Goal: Task Accomplishment & Management: Use online tool/utility

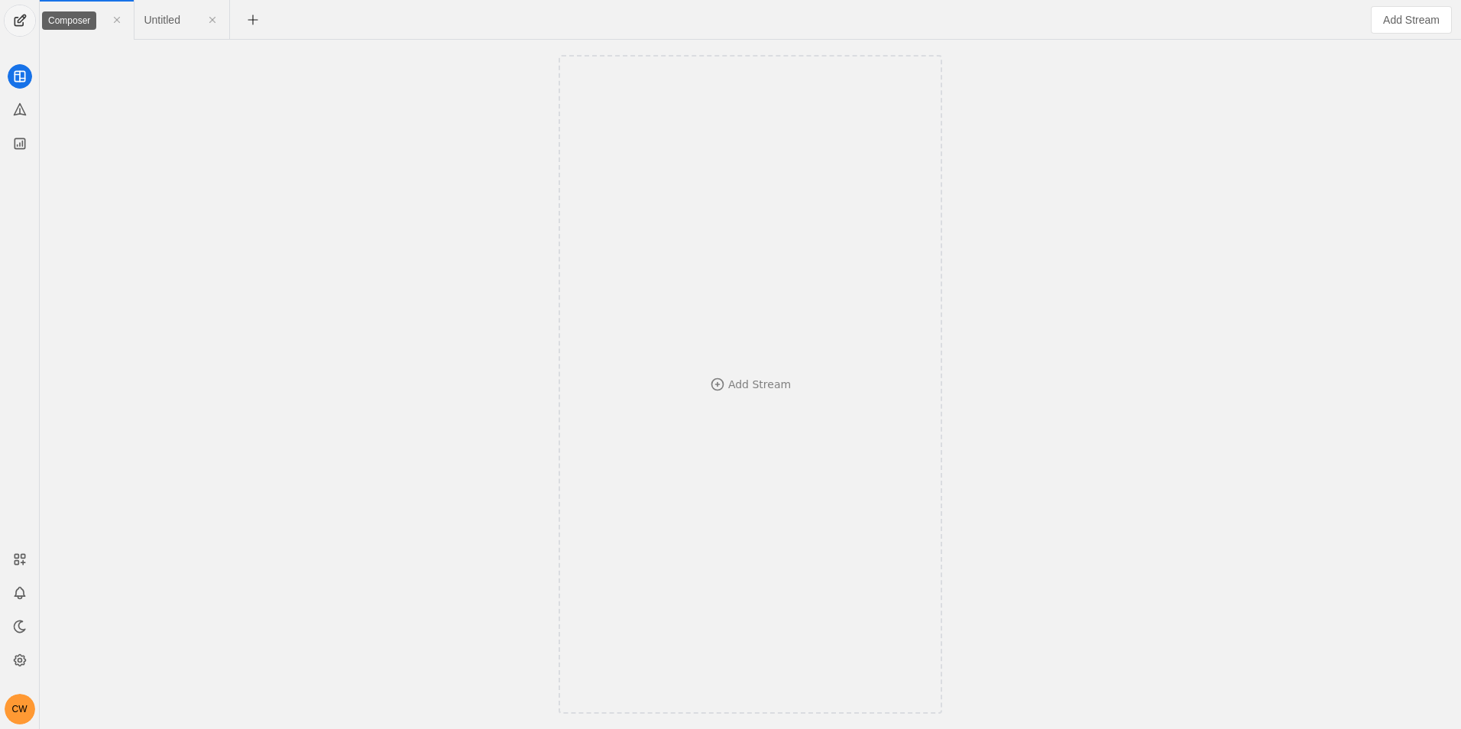
click at [27, 22] on span "undefined" at bounding box center [20, 20] width 31 height 31
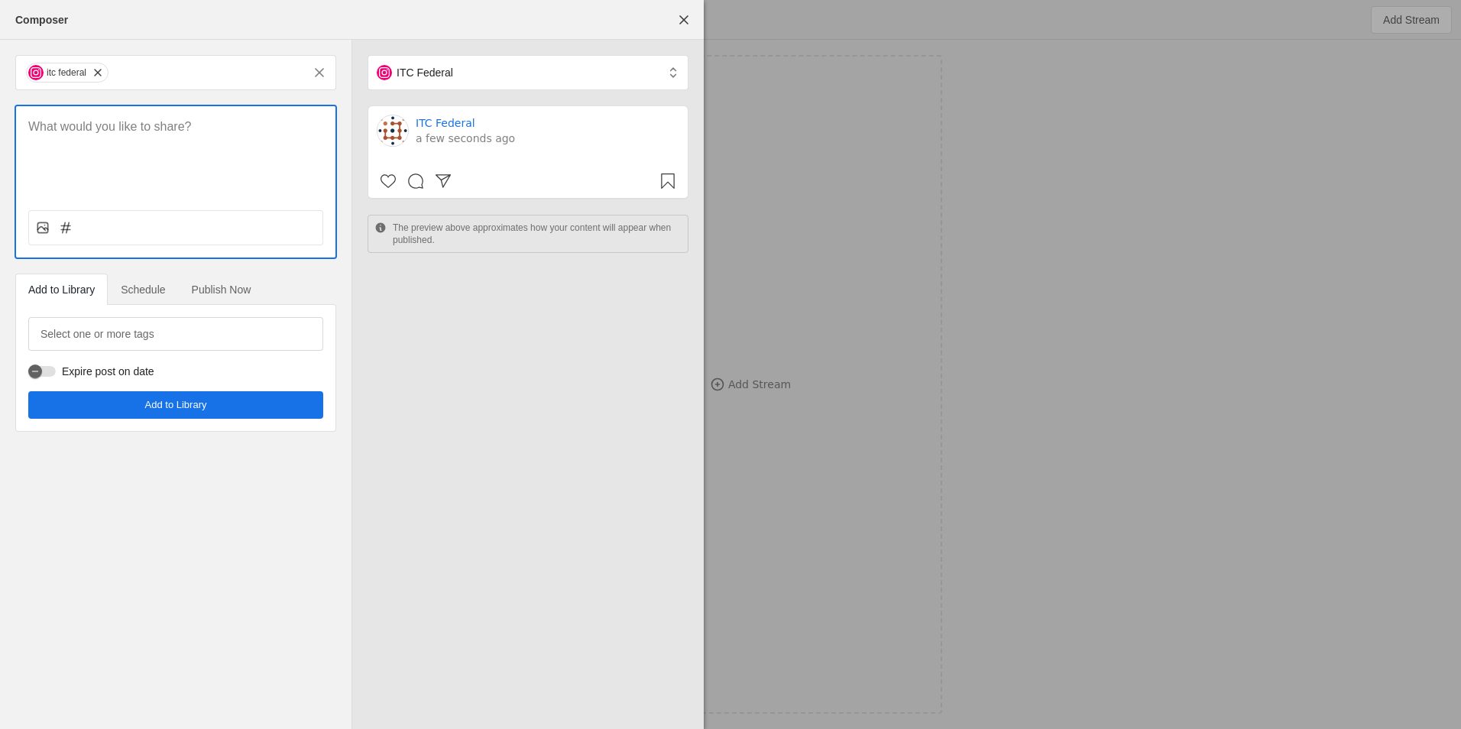
click at [172, 128] on p at bounding box center [175, 127] width 295 height 18
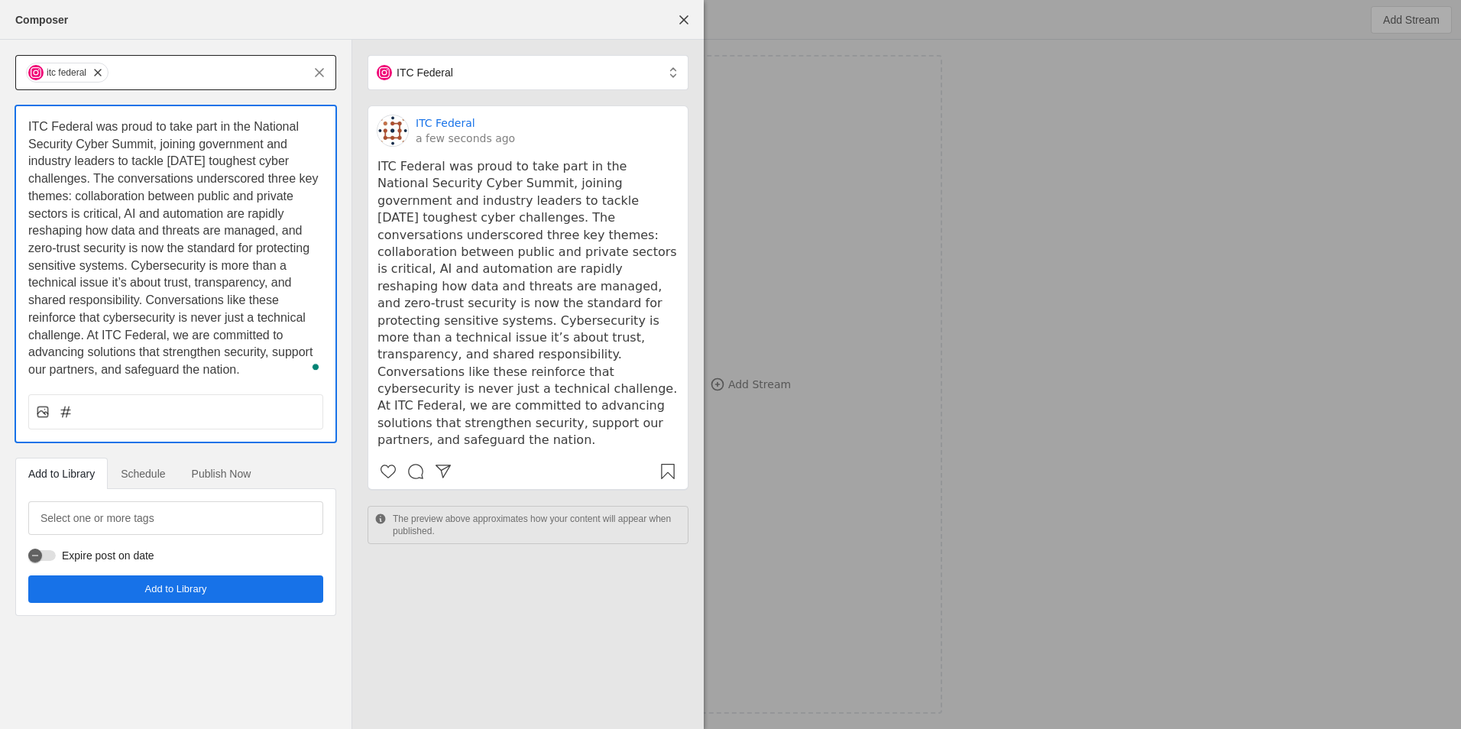
click at [136, 69] on input "text" at bounding box center [206, 72] width 193 height 18
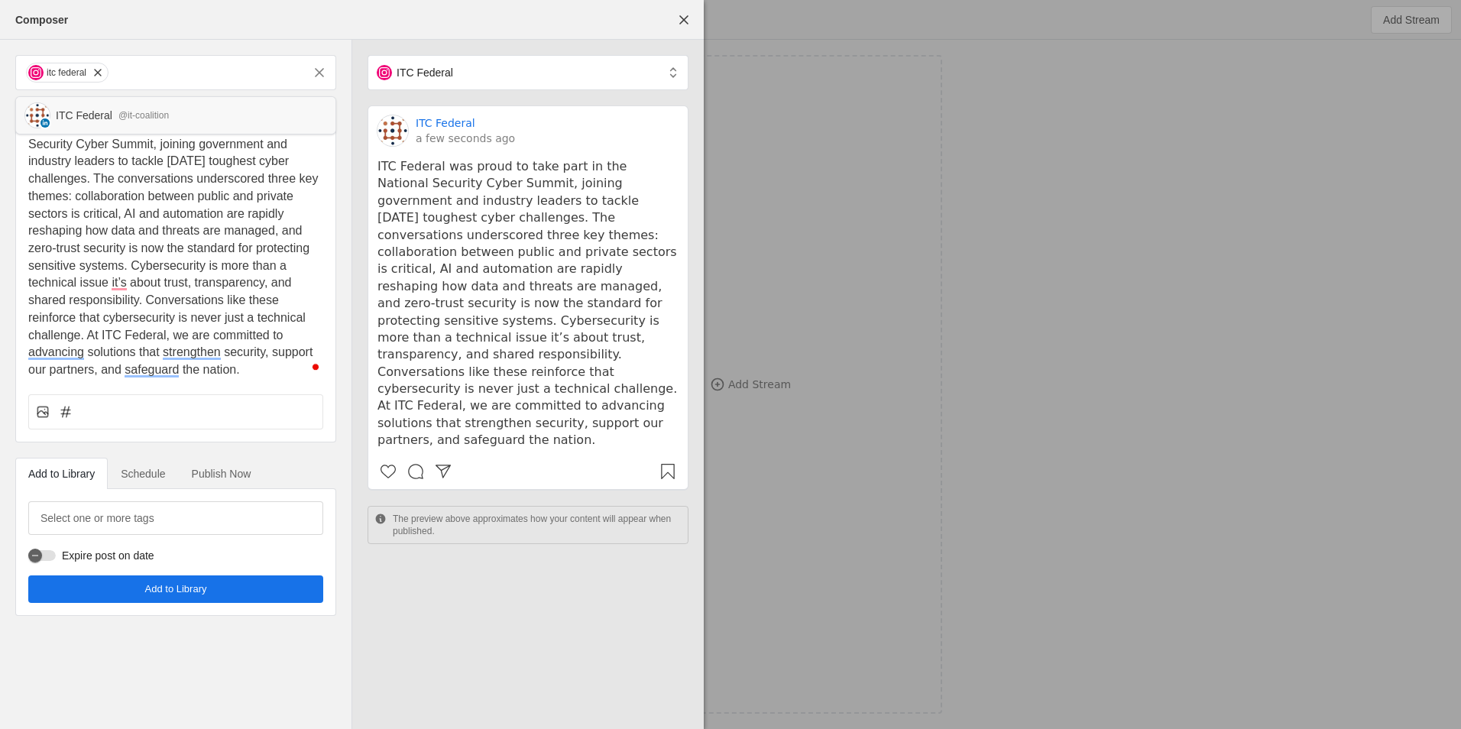
click at [122, 124] on div "ITC Federal @it-coalition" at bounding box center [175, 115] width 319 height 37
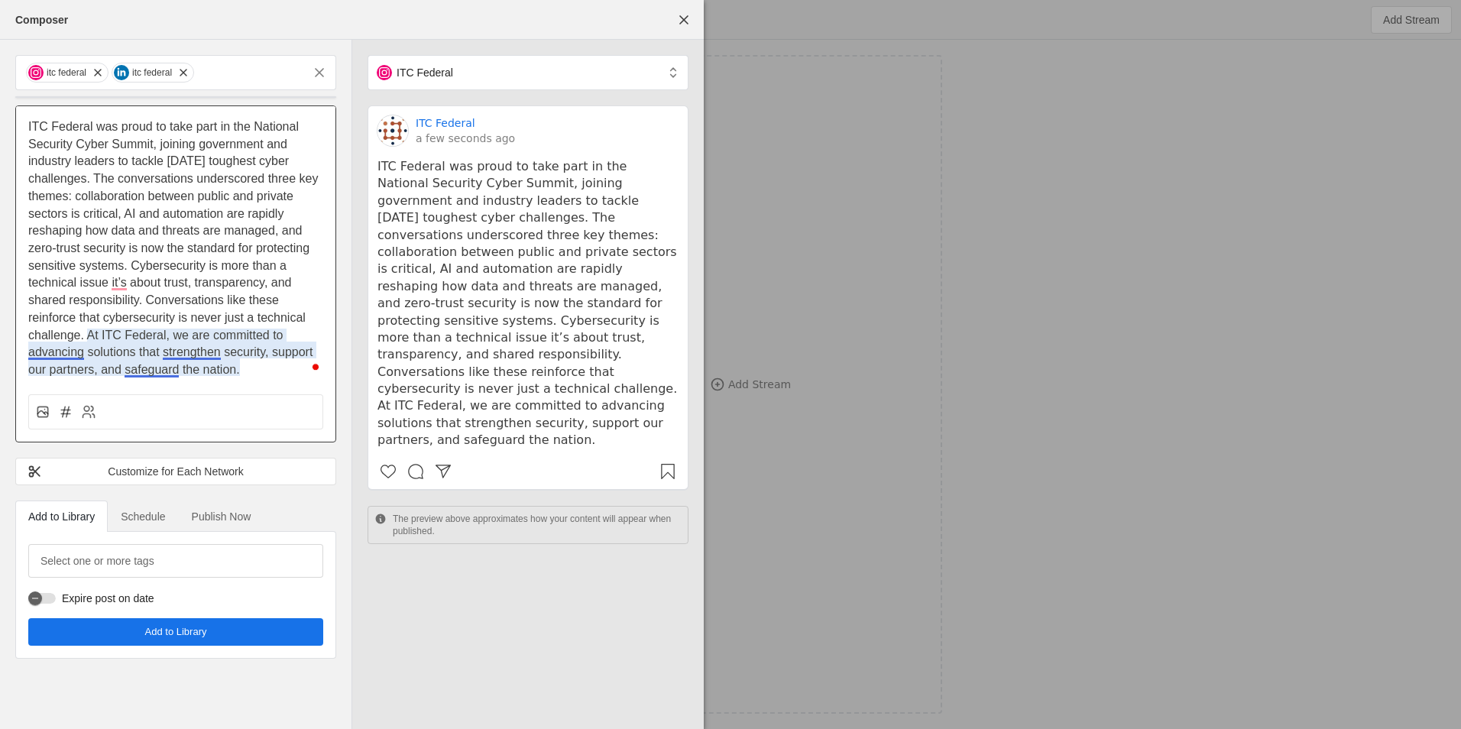
click at [192, 348] on span "ITC Federal was proud to take part in the National Security Cyber Summit, joini…" at bounding box center [174, 248] width 293 height 256
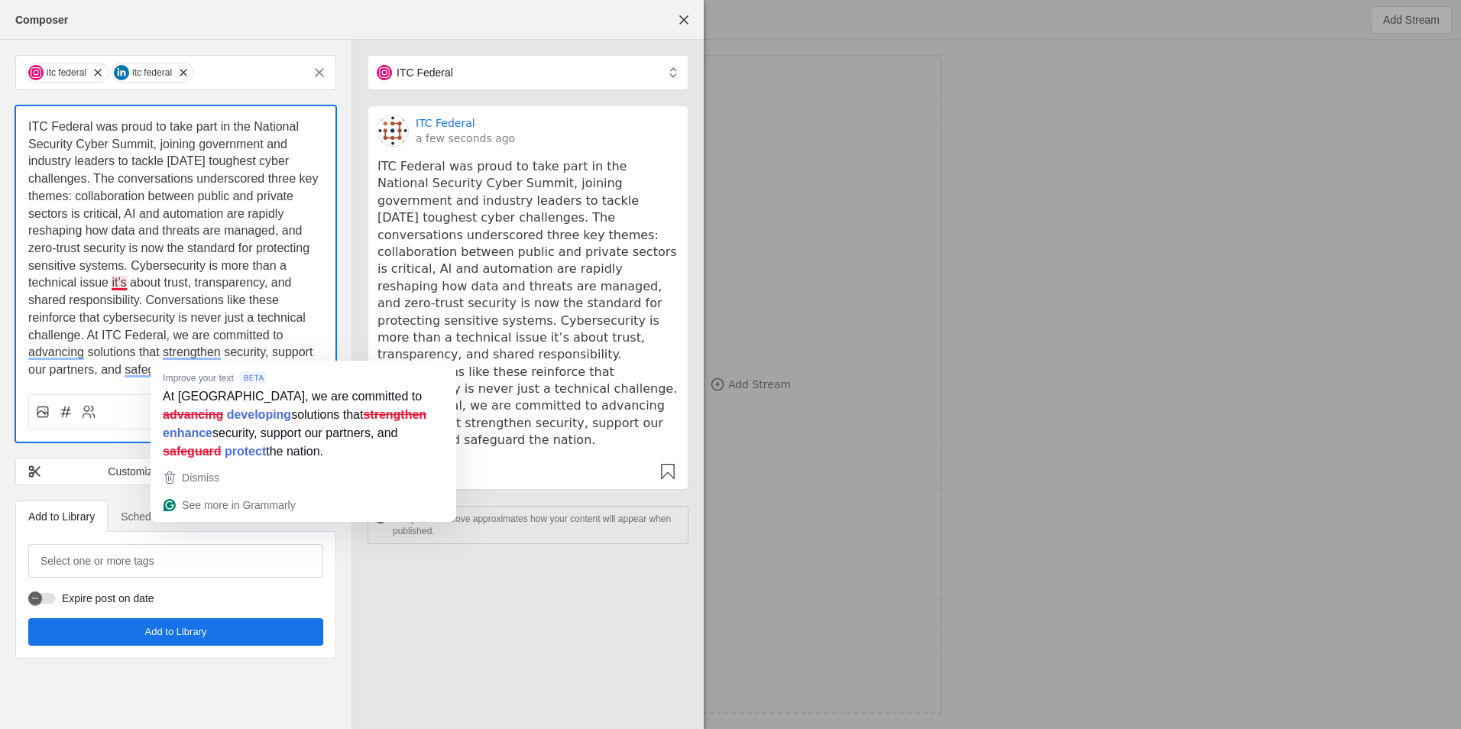
click at [127, 281] on span "ITC Federal was proud to take part in the National Security Cyber Summit, joini…" at bounding box center [174, 248] width 293 height 256
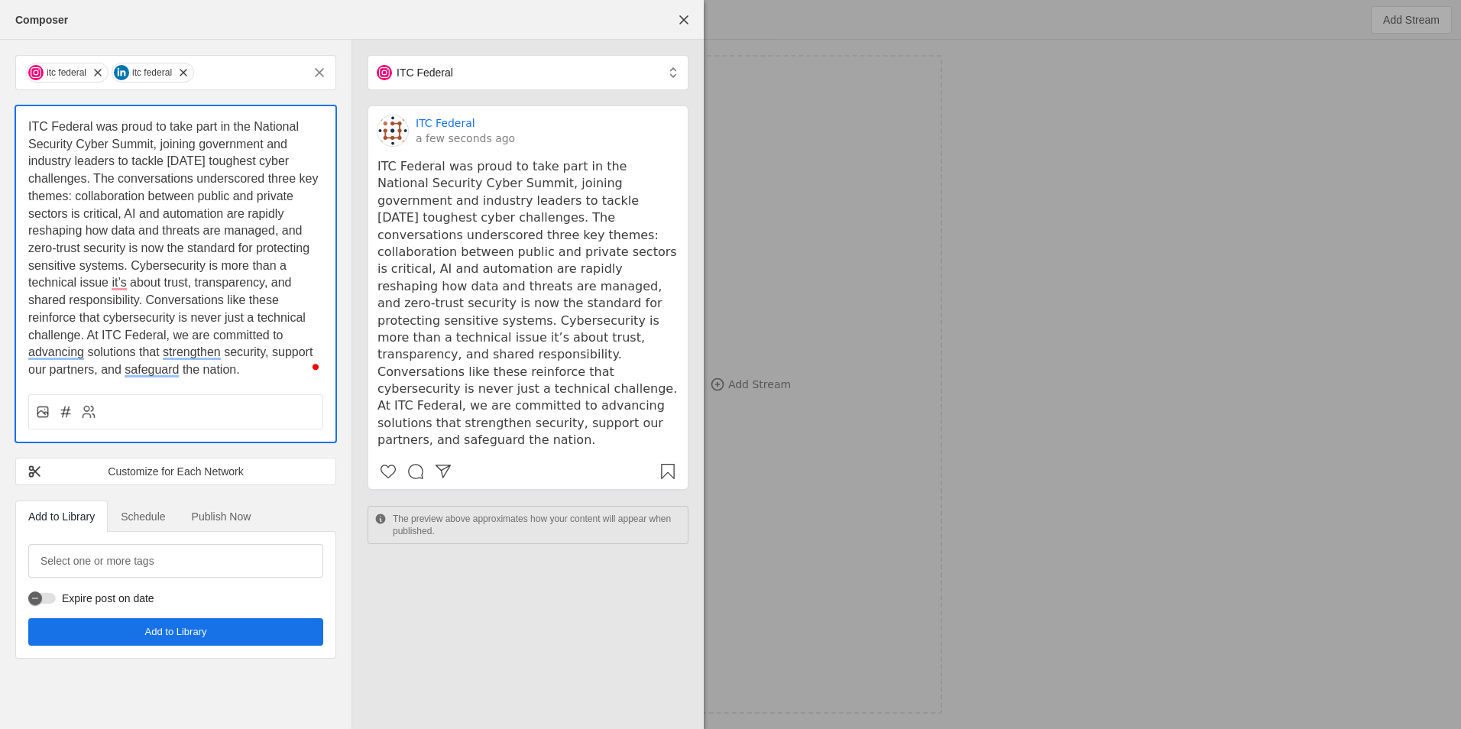
click at [122, 285] on span "ITC Federal was proud to take part in the National Security Cyber Summit, joini…" at bounding box center [174, 248] width 293 height 256
click at [47, 413] on icon at bounding box center [42, 411] width 15 height 15
click at [0, 0] on input "file" at bounding box center [0, 0] width 0 height 0
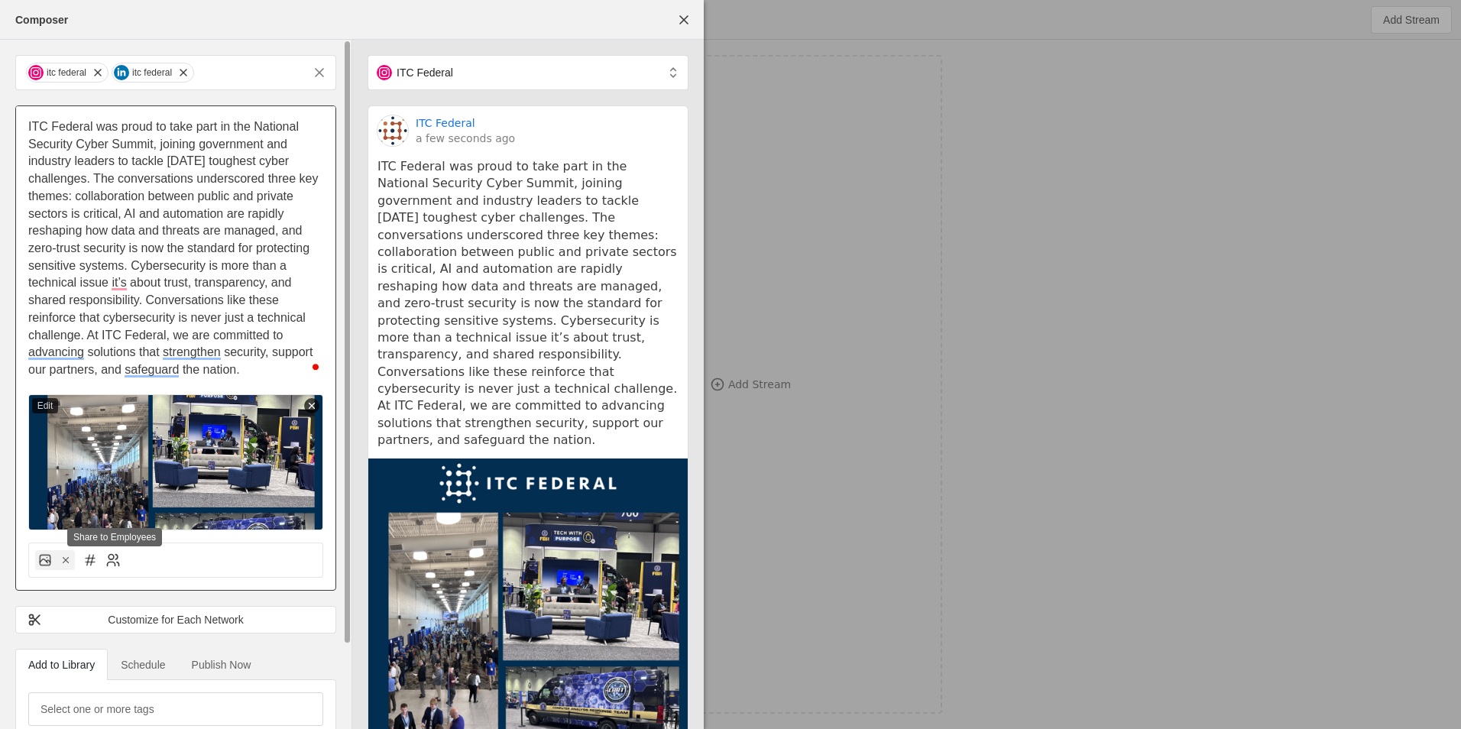
click at [106, 563] on icon at bounding box center [112, 560] width 15 height 15
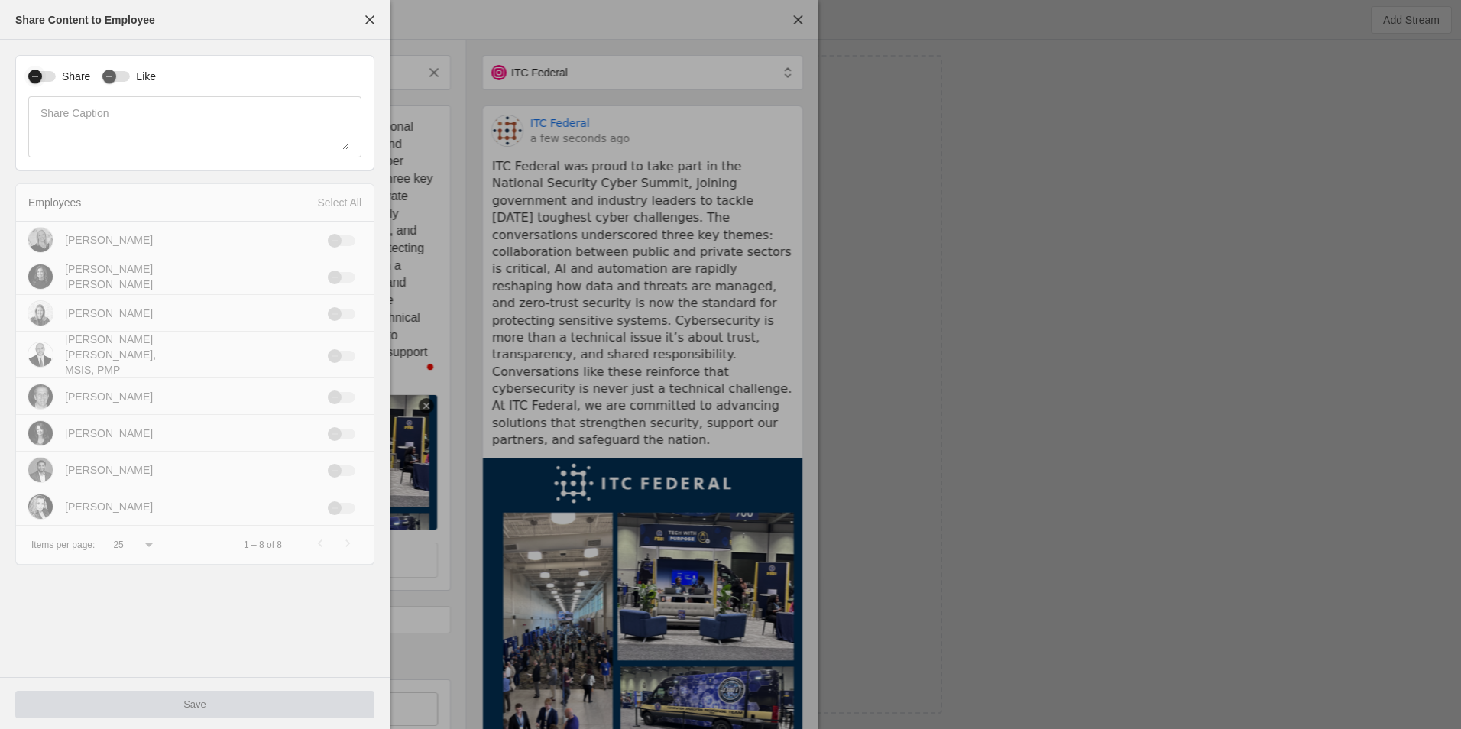
click at [55, 81] on button "Share" at bounding box center [42, 76] width 28 height 11
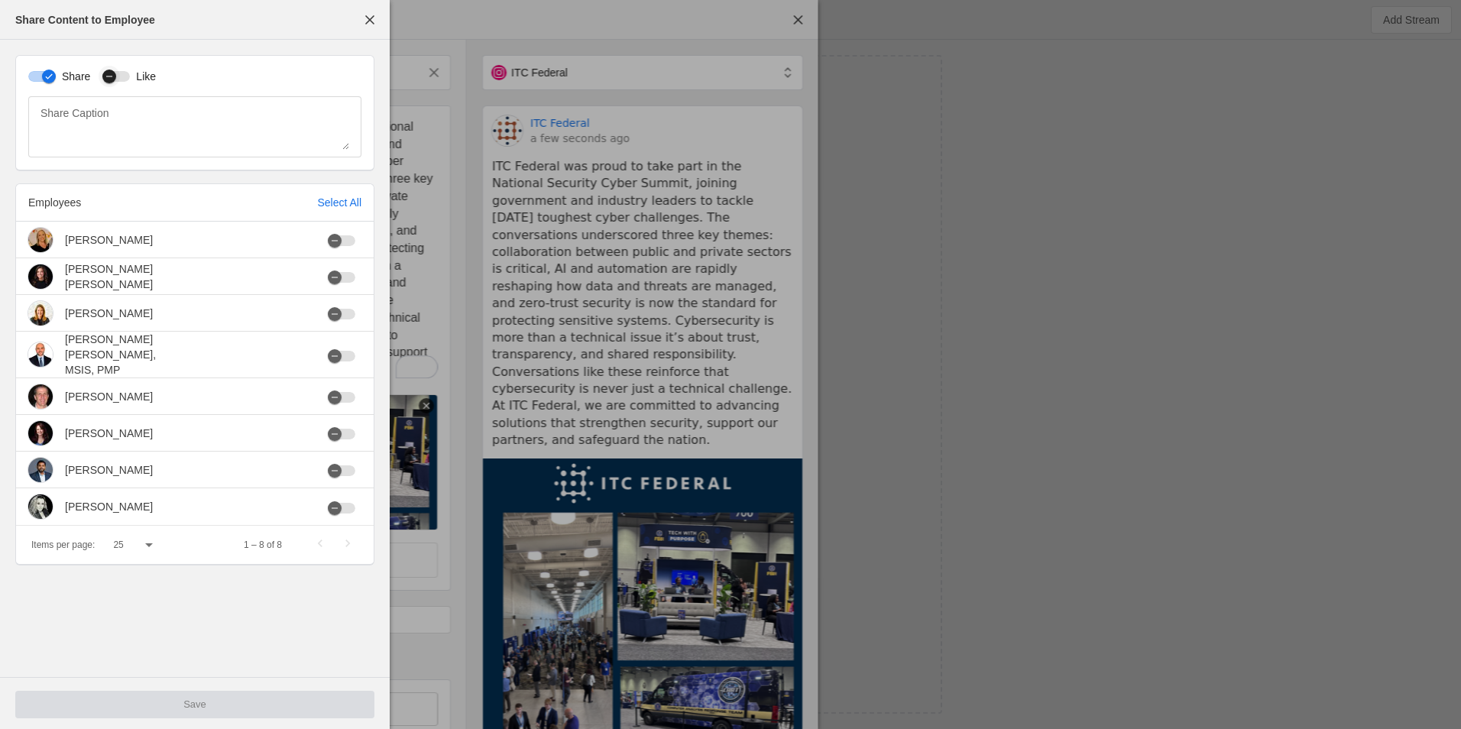
click at [112, 78] on icon "button" at bounding box center [109, 76] width 9 height 9
click at [339, 178] on div "Share Like Share Caption Employees Select All [PERSON_NAME] [PERSON_NAME] [PERS…" at bounding box center [195, 310] width 390 height 541
click at [340, 196] on div "Select All" at bounding box center [339, 202] width 44 height 15
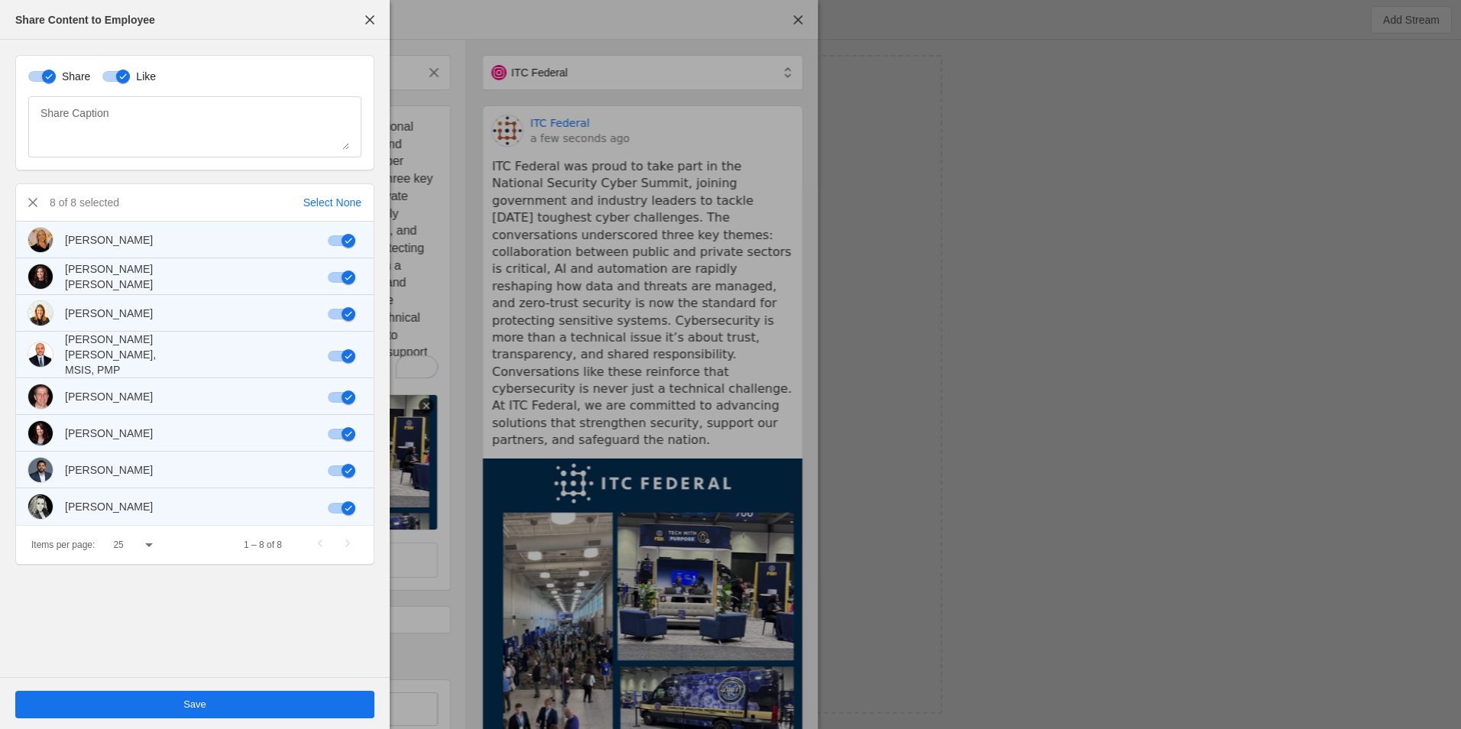
click at [326, 706] on span "undefined" at bounding box center [194, 705] width 359 height 28
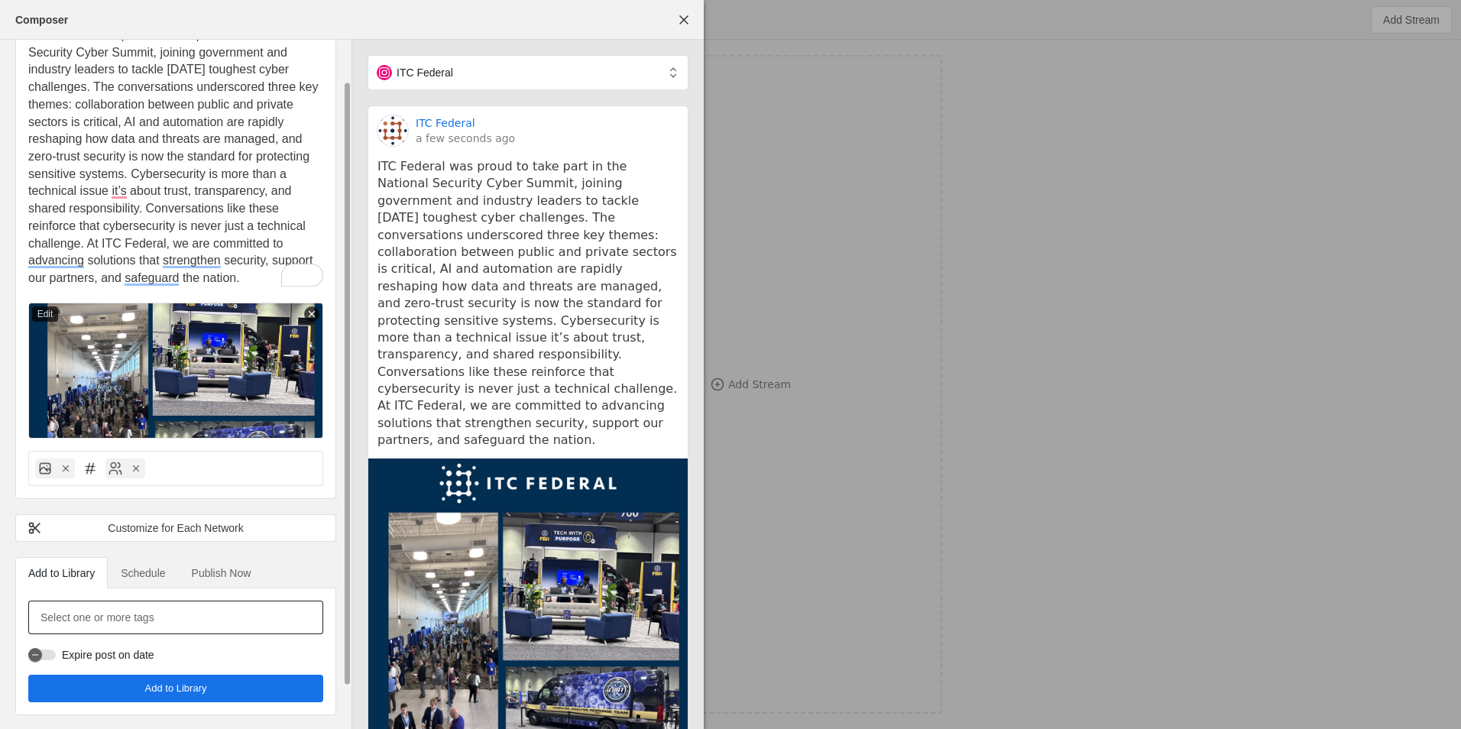
scroll to position [93, 0]
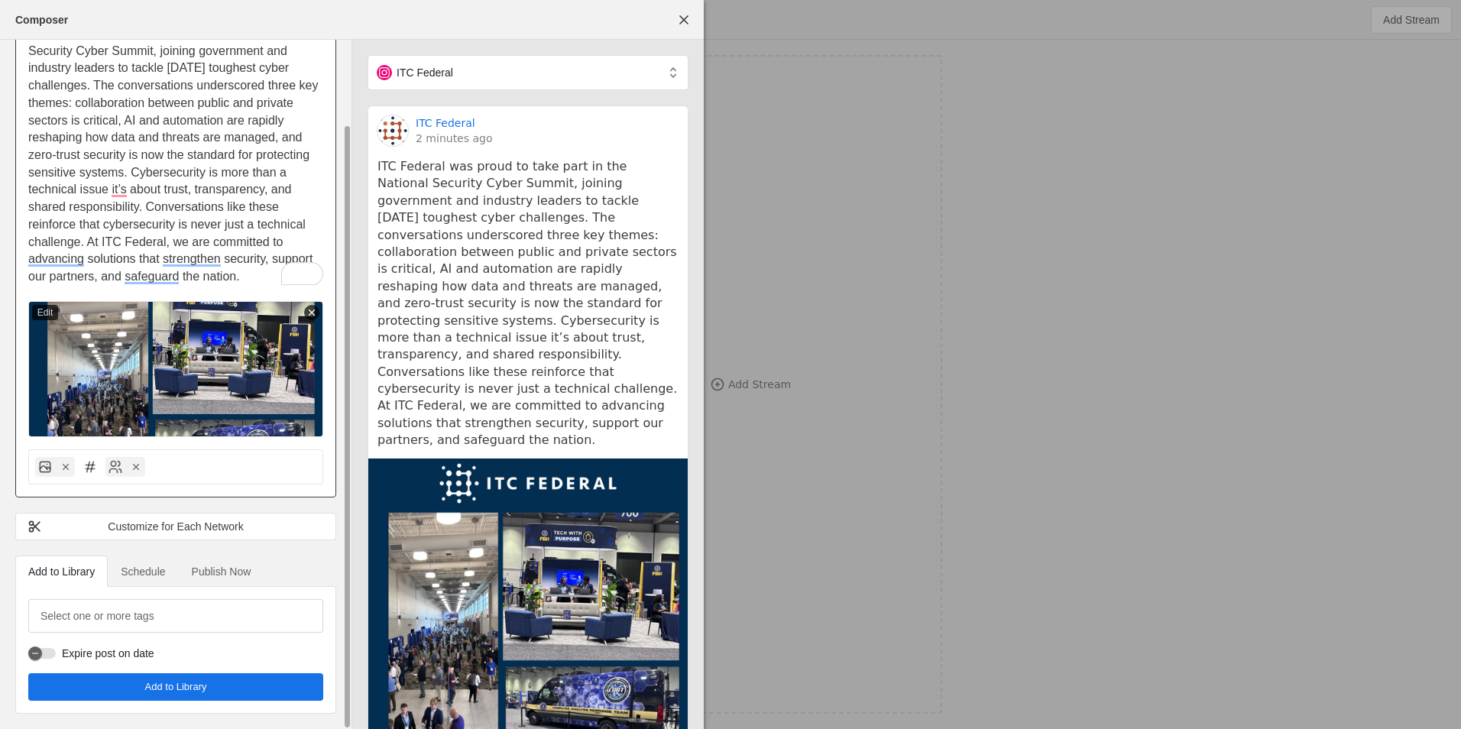
click at [258, 277] on p "ITC Federal was proud to take part in the National Security Cyber Summit, joini…" at bounding box center [175, 155] width 295 height 261
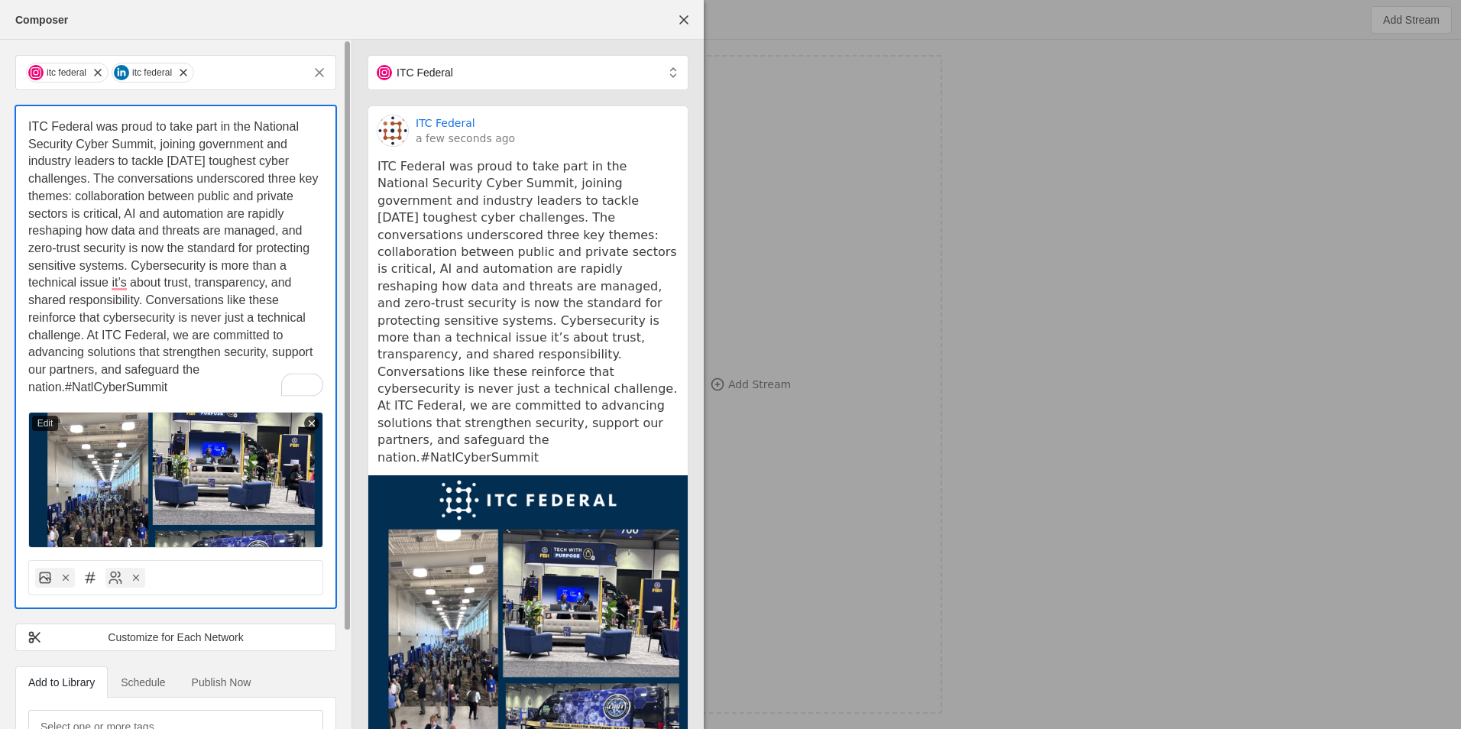
click at [67, 384] on span "ITC Federal was proud to take part in the National Security Cyber Summit, joini…" at bounding box center [174, 257] width 293 height 274
click at [160, 388] on p "ITC Federal was proud to take part in the National Security Cyber Summit, joini…" at bounding box center [175, 257] width 295 height 278
click at [121, 285] on span "ITC Federal was proud to take part in the National Security Cyber Summit, joini…" at bounding box center [174, 257] width 293 height 274
click at [119, 283] on span "ITC Federal was proud to take part in the National Security Cyber Summit, joini…" at bounding box center [174, 257] width 293 height 274
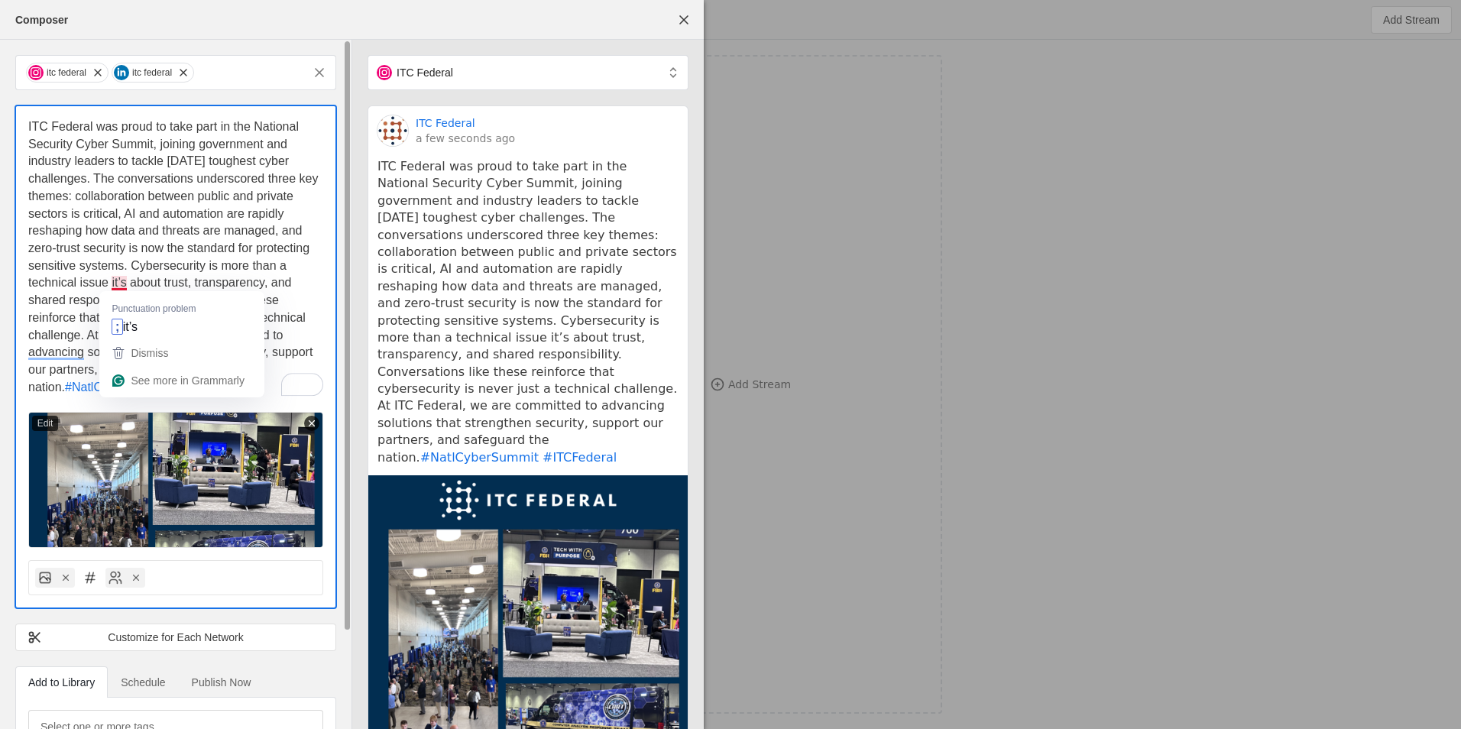
click at [123, 283] on span "ITC Federal was proud to take part in the National Security Cyber Summit, joini…" at bounding box center [174, 257] width 293 height 274
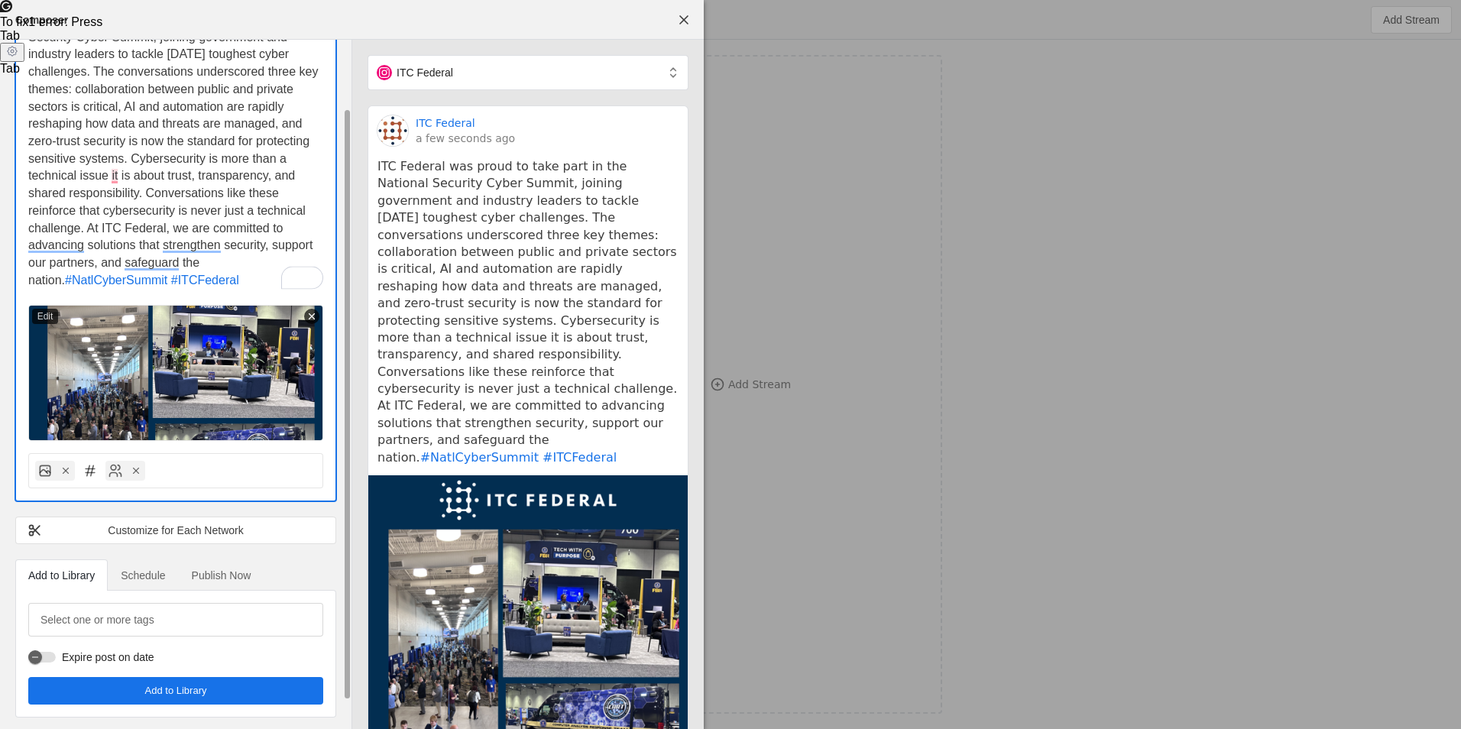
scroll to position [111, 0]
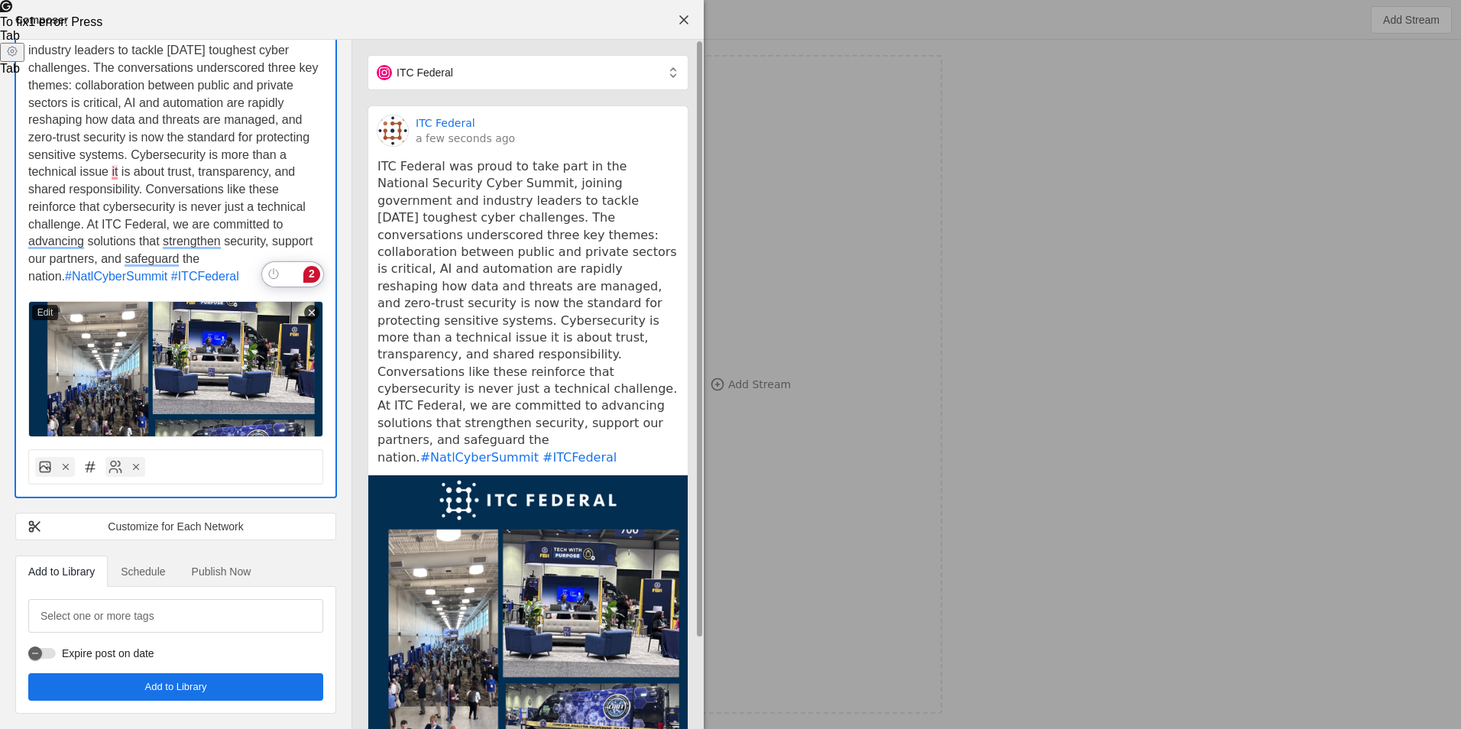
drag, startPoint x: 309, startPoint y: 269, endPoint x: 492, endPoint y: 184, distance: 202.1
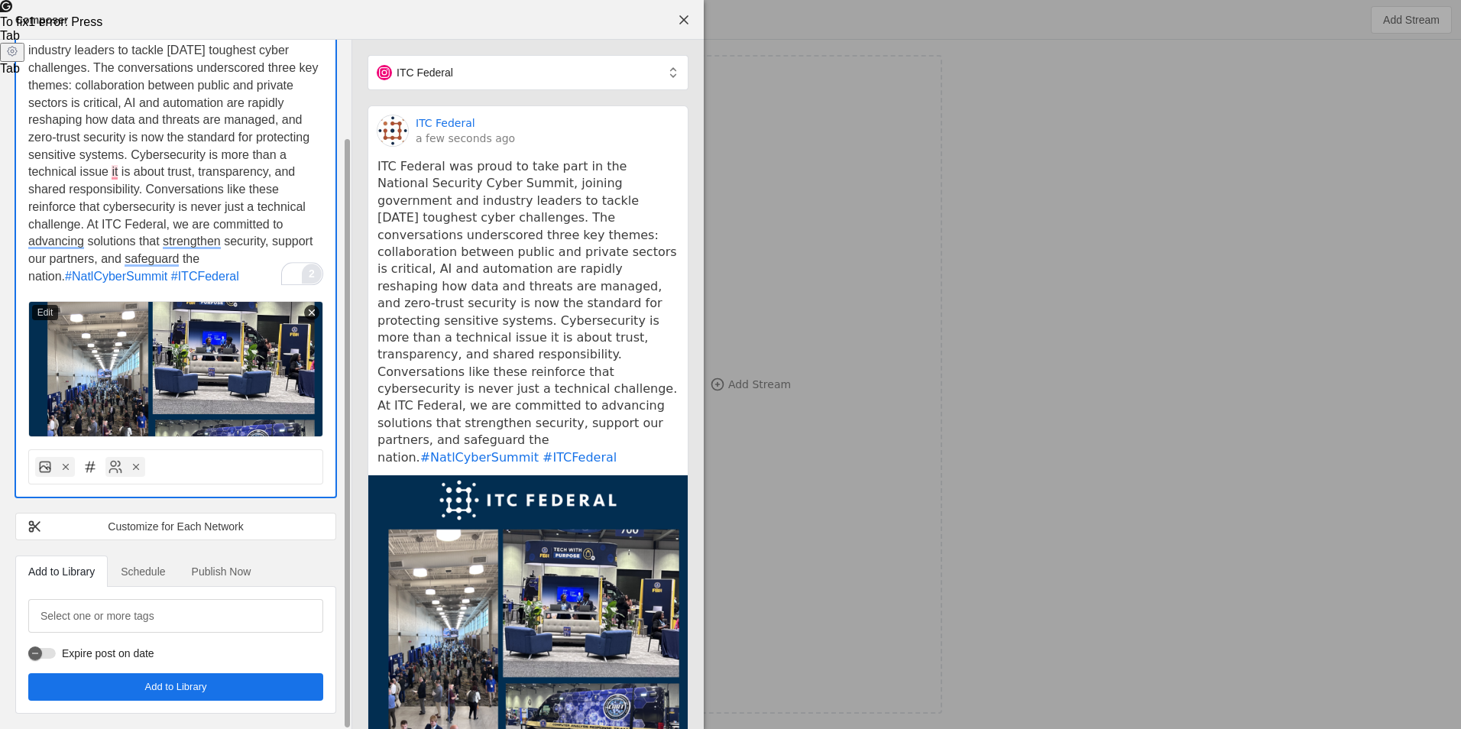
click at [313, 279] on html "CW Untitled Untitled Add Stream Add Stream Composer itc federal itc federal #Na…" at bounding box center [730, 364] width 1461 height 729
drag, startPoint x: 191, startPoint y: 200, endPoint x: 192, endPoint y: 209, distance: 9.2
click at [191, 201] on span "ITC Federal was proud to take part in the National Security Cyber Summit, joini…" at bounding box center [174, 146] width 293 height 274
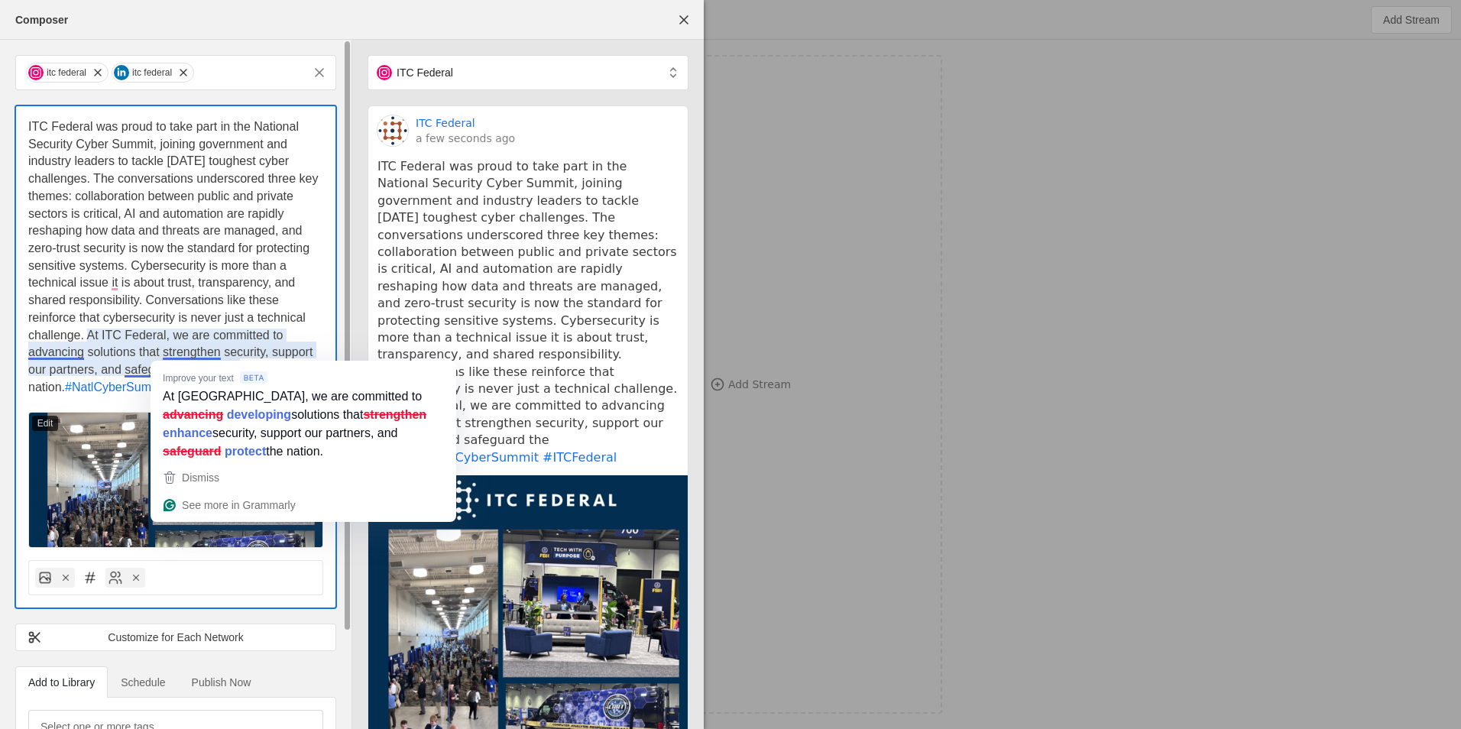
click at [193, 350] on span "ITC Federal was proud to take part in the National Security Cyber Summit, joini…" at bounding box center [174, 257] width 293 height 274
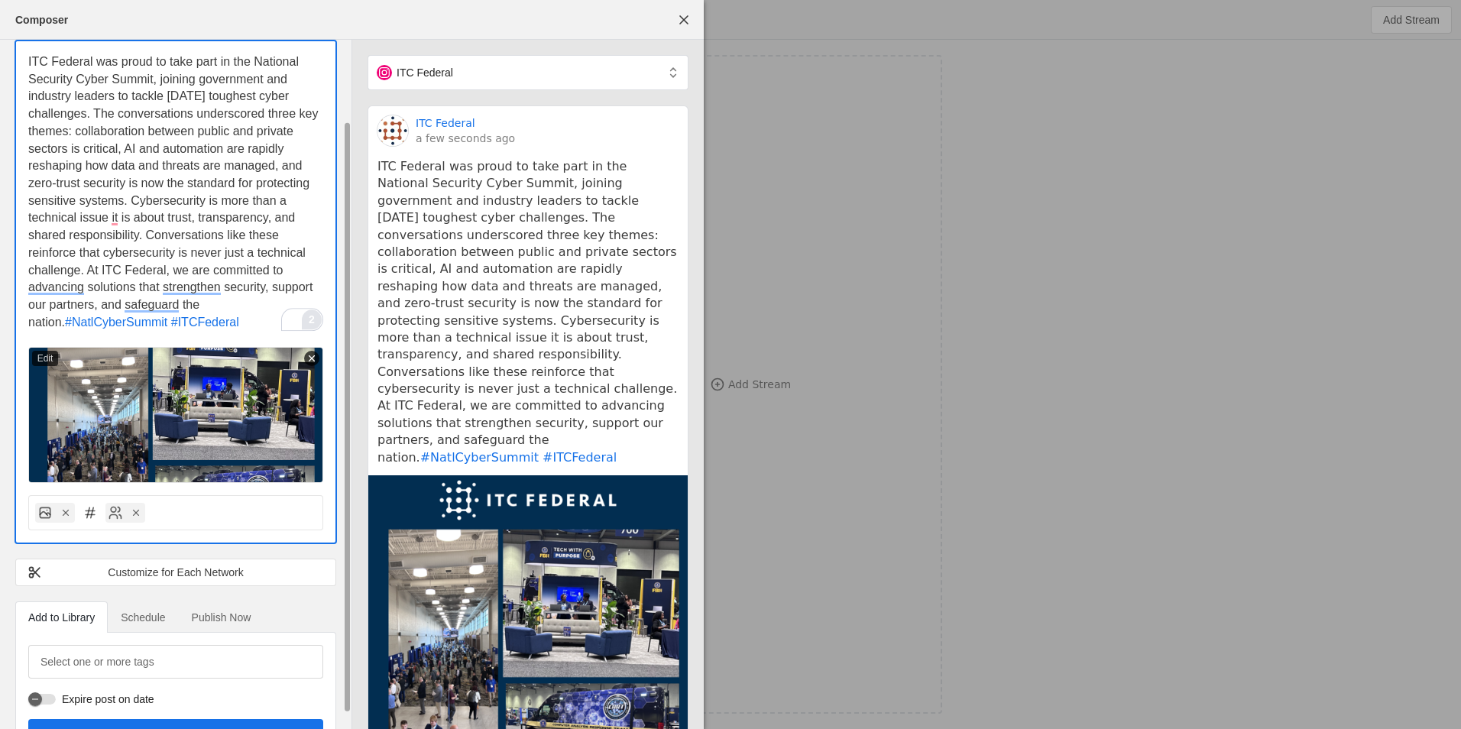
scroll to position [111, 0]
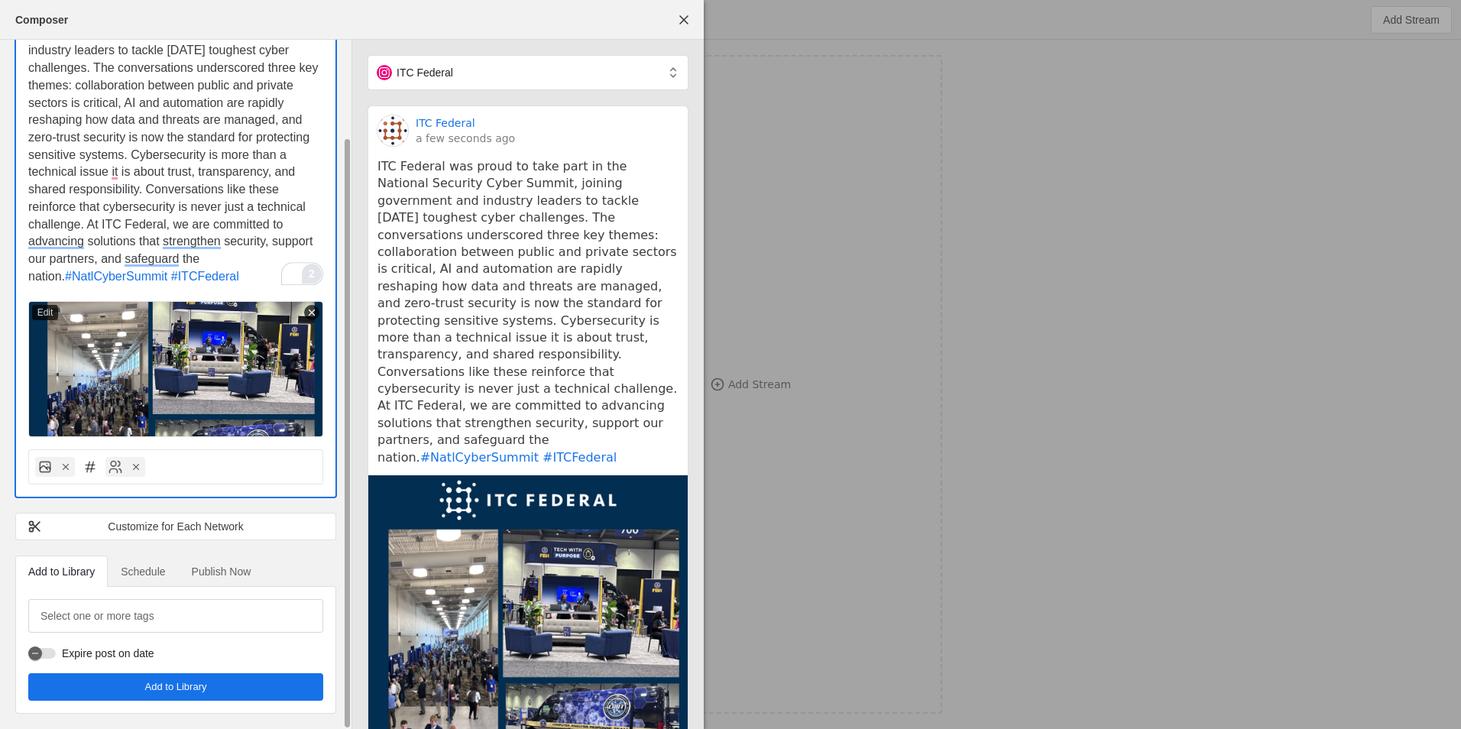
drag, startPoint x: 192, startPoint y: 690, endPoint x: 300, endPoint y: 549, distance: 178.2
click at [300, 549] on div "itc federal itc federal ITC Federal was proud to take part in the National Secu…" at bounding box center [176, 329] width 352 height 800
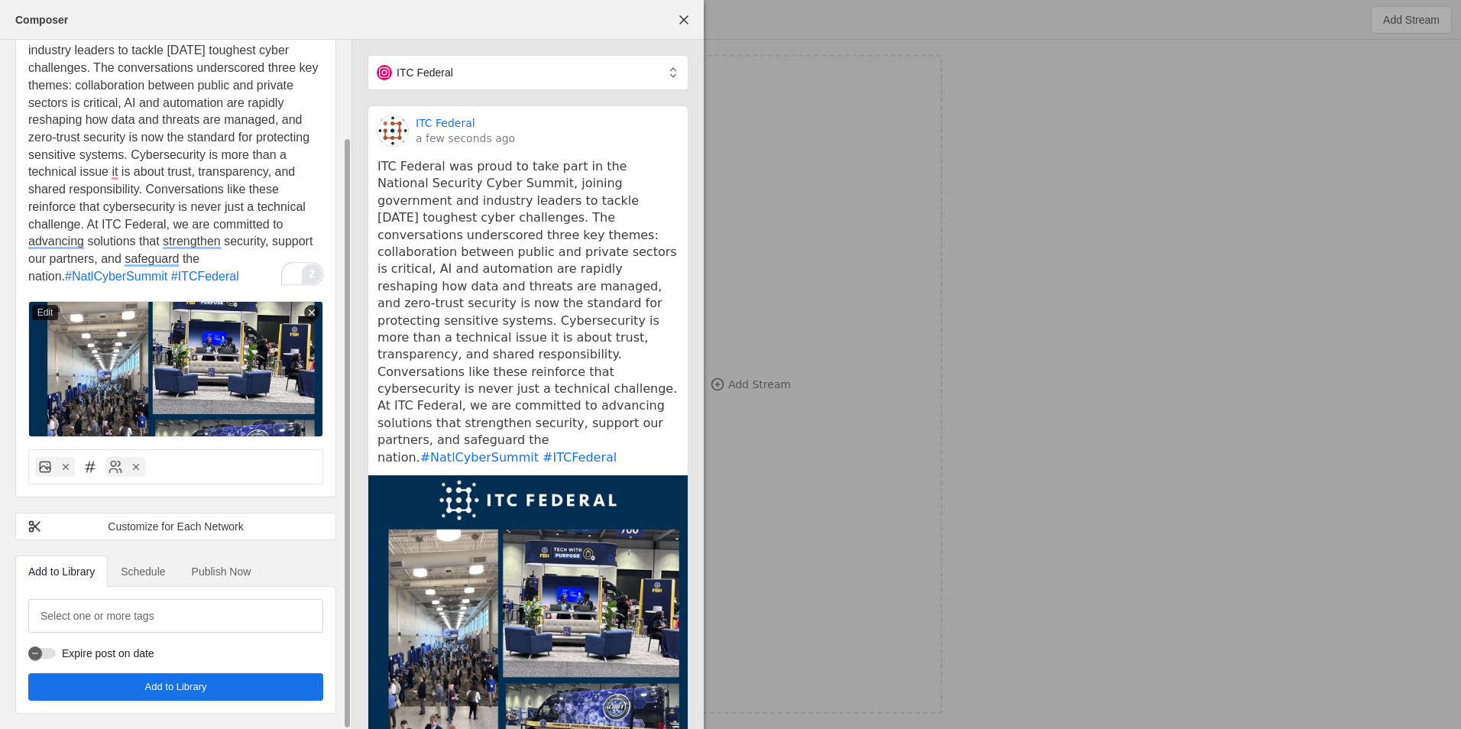
click at [149, 566] on span "Schedule" at bounding box center [143, 571] width 44 height 11
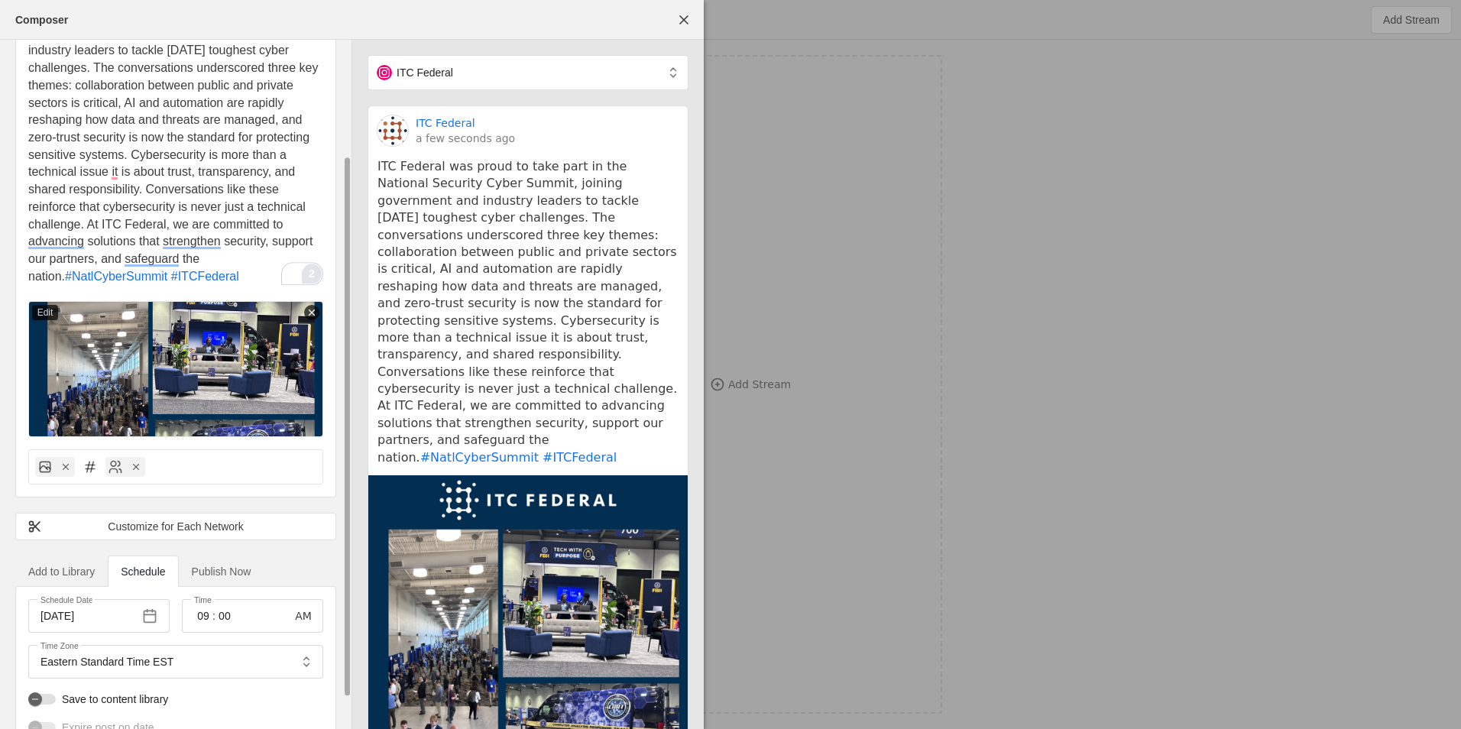
scroll to position [186, 0]
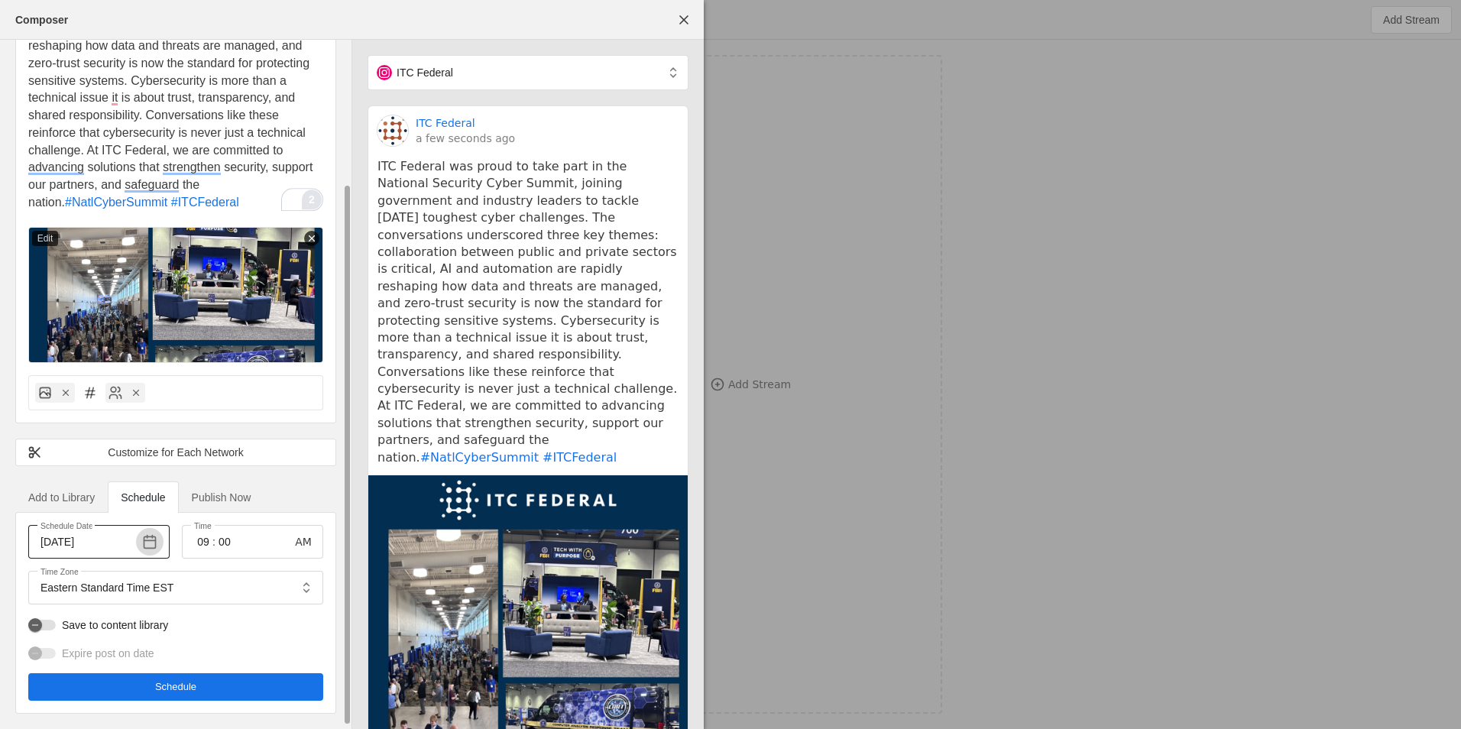
click at [151, 543] on span "button" at bounding box center [150, 542] width 28 height 28
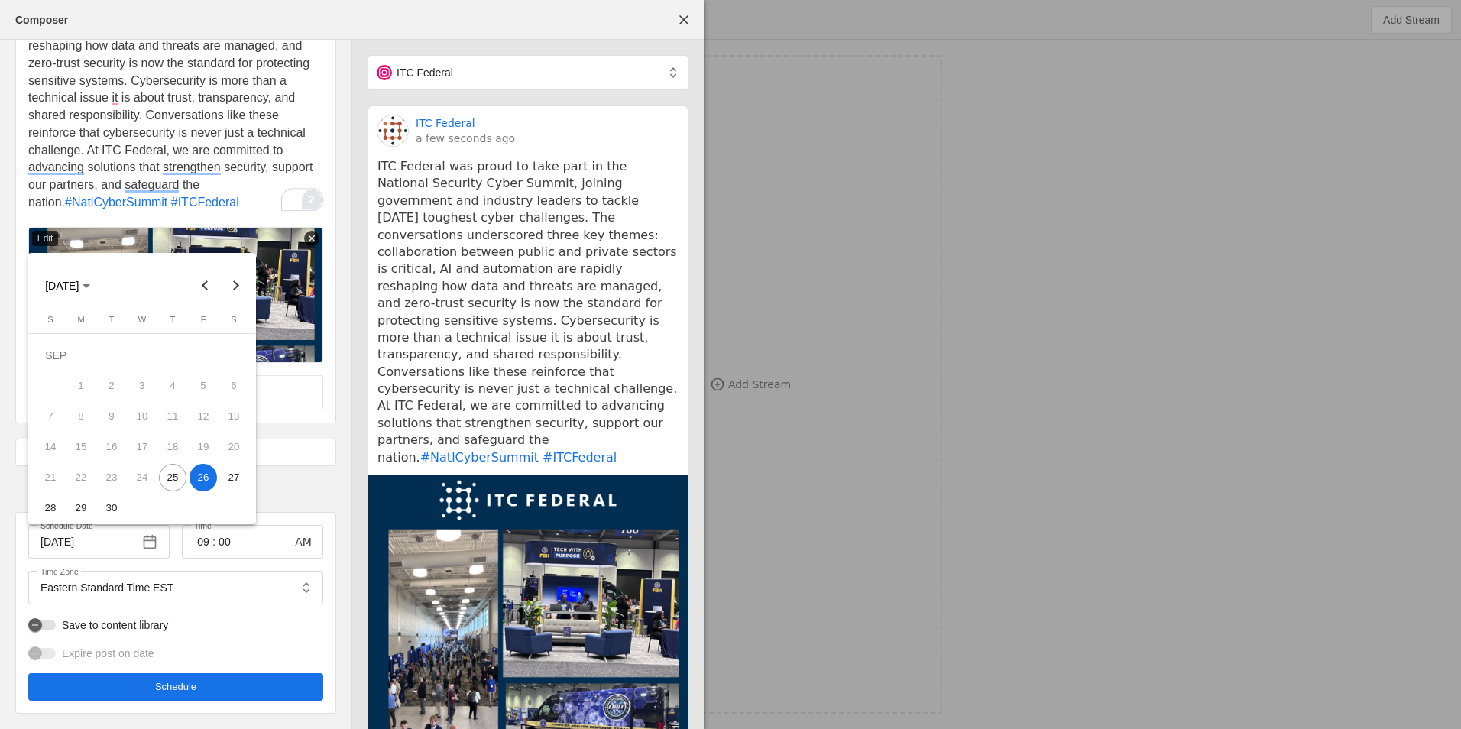
click at [180, 479] on span "25" at bounding box center [173, 478] width 28 height 28
type input "[DATE]"
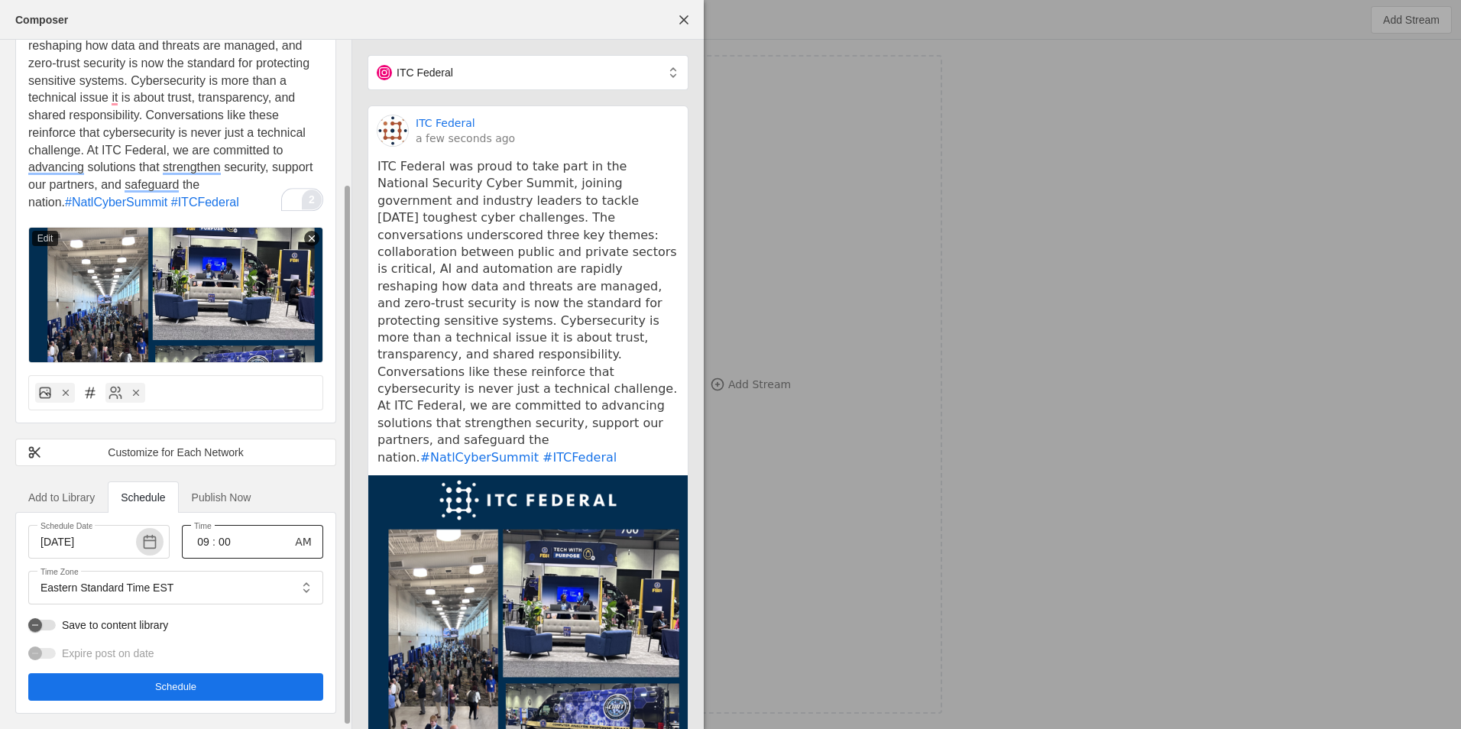
click at [206, 541] on input "09" at bounding box center [203, 542] width 18 height 18
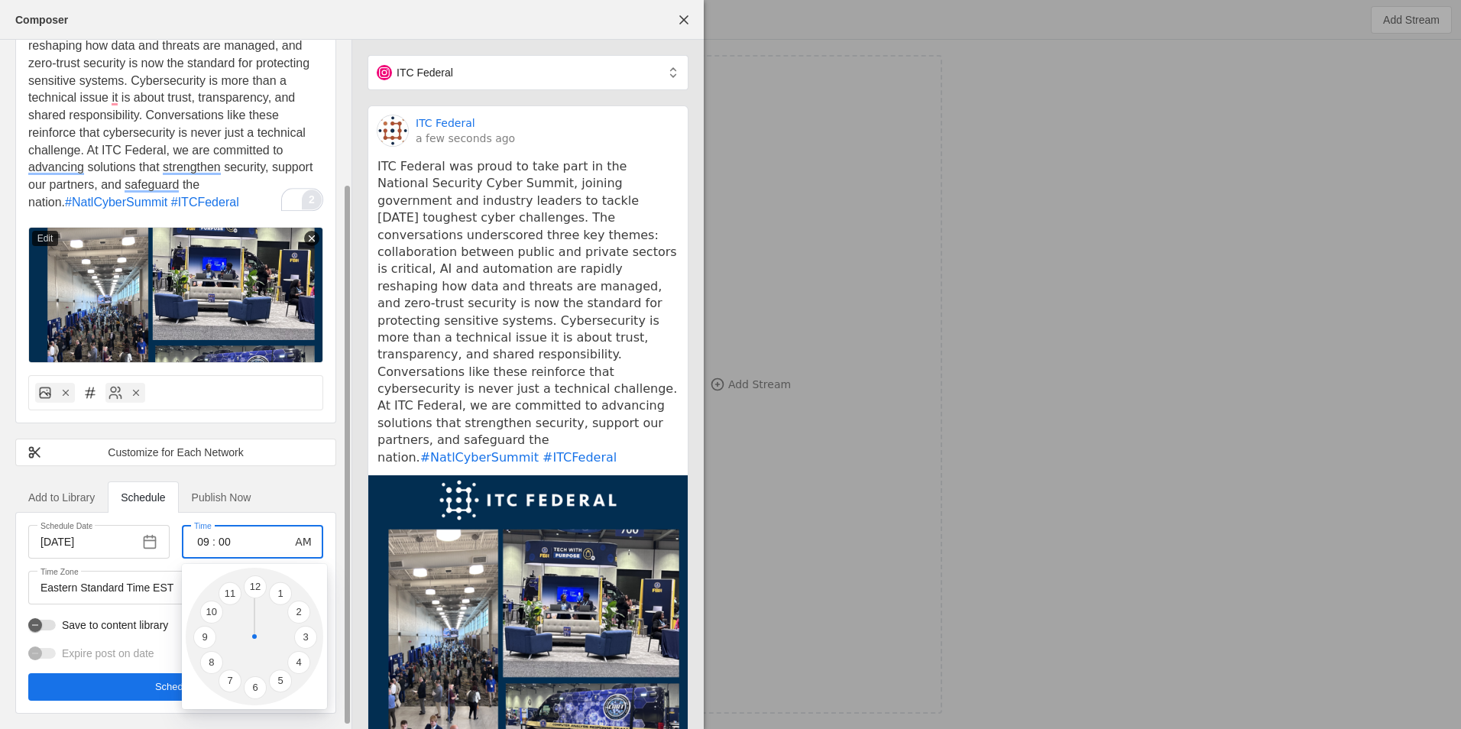
click at [206, 541] on div at bounding box center [730, 364] width 1461 height 729
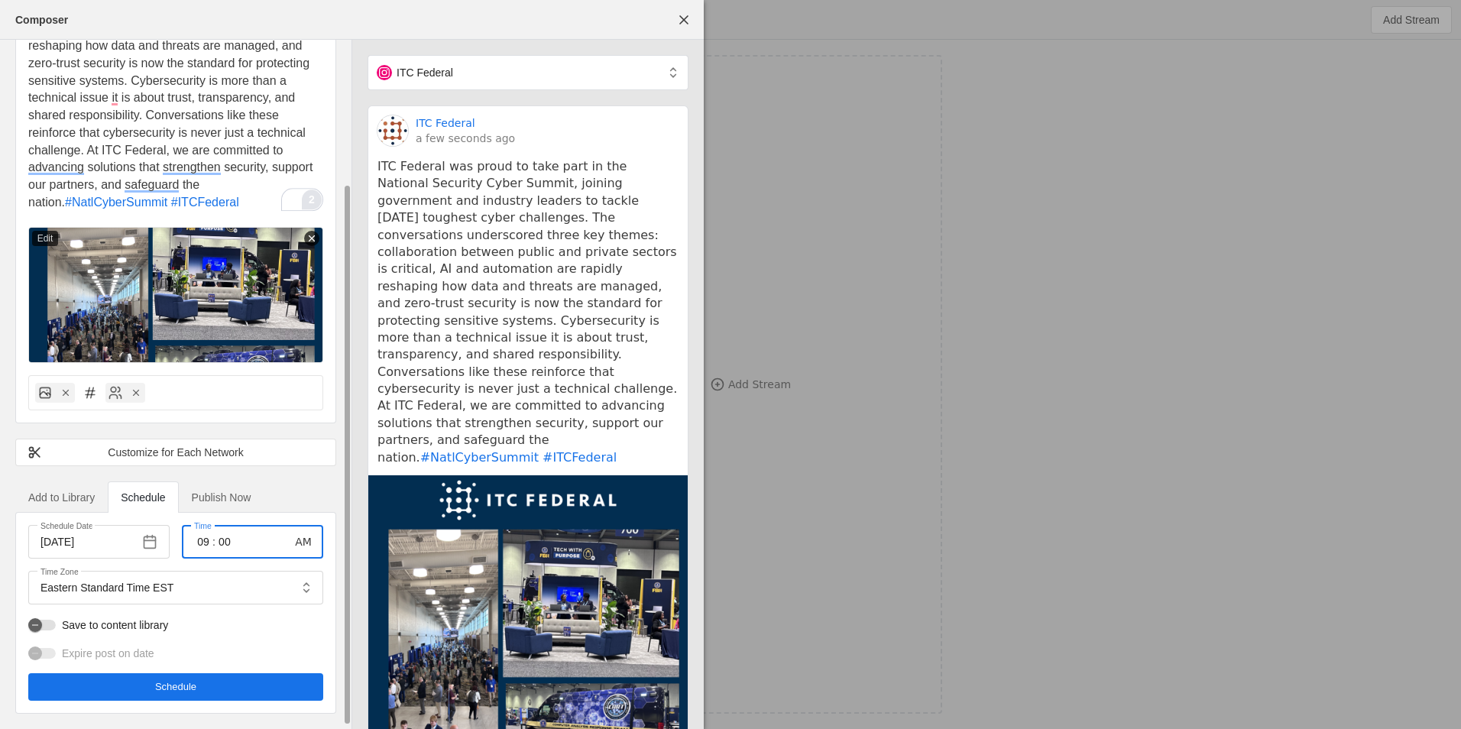
drag, startPoint x: 206, startPoint y: 541, endPoint x: 199, endPoint y: 543, distance: 7.8
click at [199, 543] on input "09" at bounding box center [203, 542] width 18 height 18
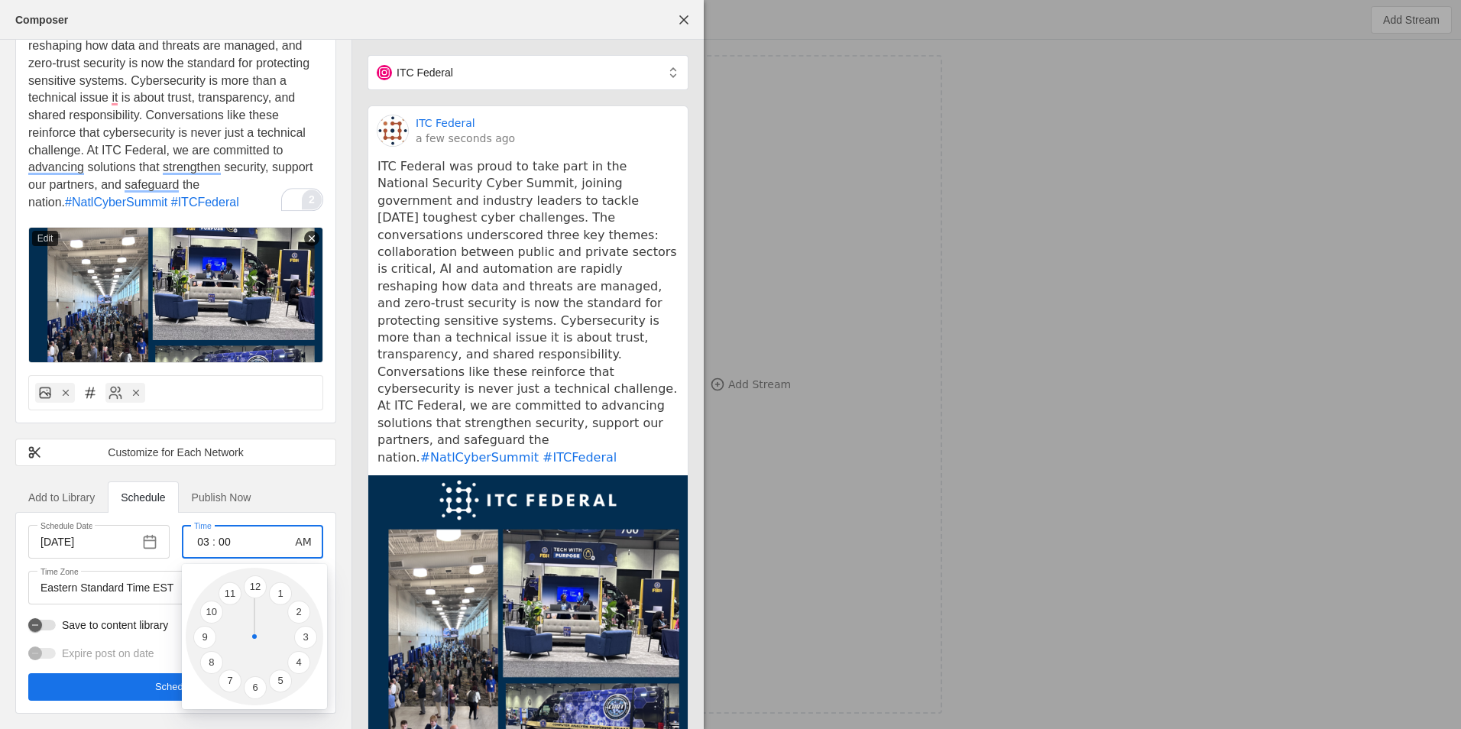
type input "03"
type input "15"
click at [301, 540] on div at bounding box center [730, 364] width 1461 height 729
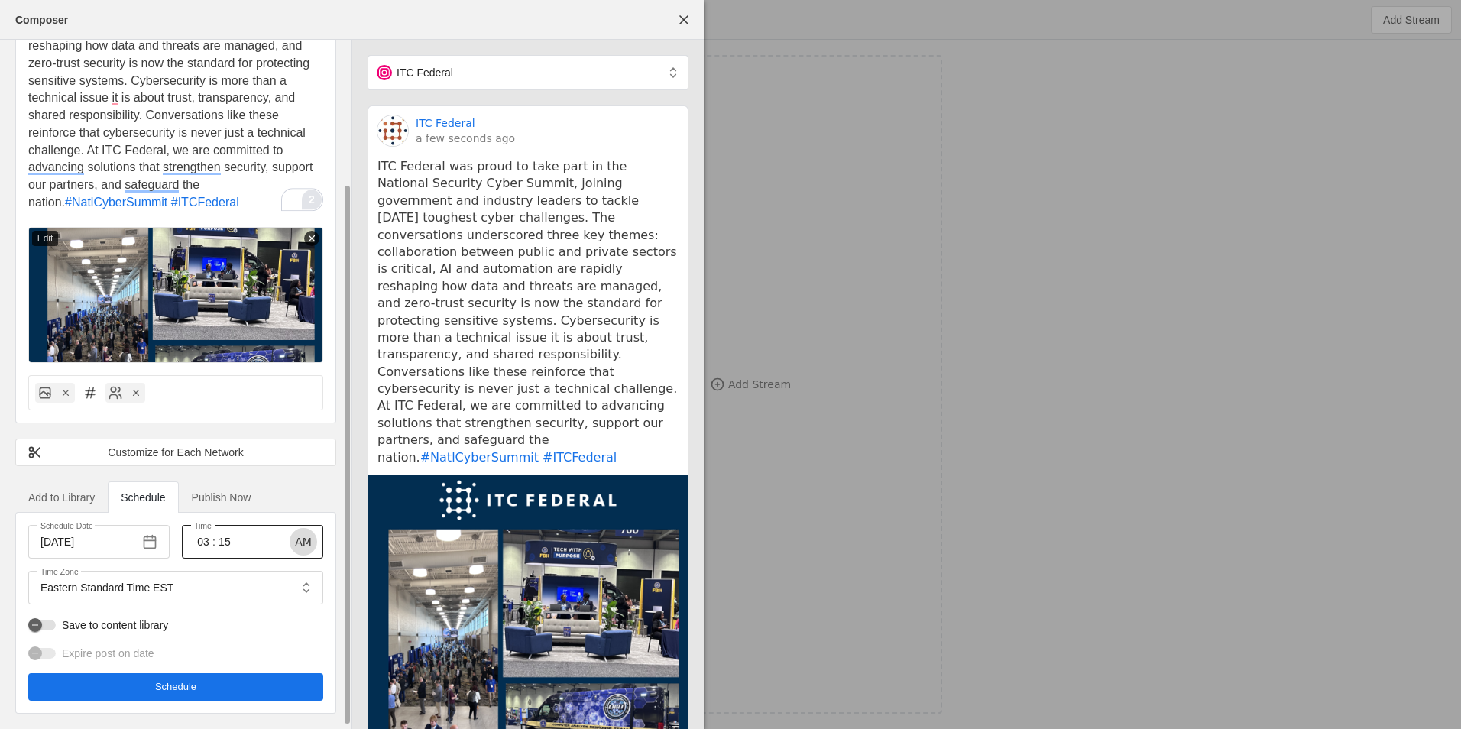
click at [301, 543] on span "button" at bounding box center [304, 542] width 28 height 28
click at [252, 637] on div "Schedule Date [DATE] Time 03 : 15 PM Time Zone Eastern Standard Time EST Save t…" at bounding box center [175, 613] width 295 height 177
click at [231, 502] on span "Publish Now" at bounding box center [222, 497] width 60 height 11
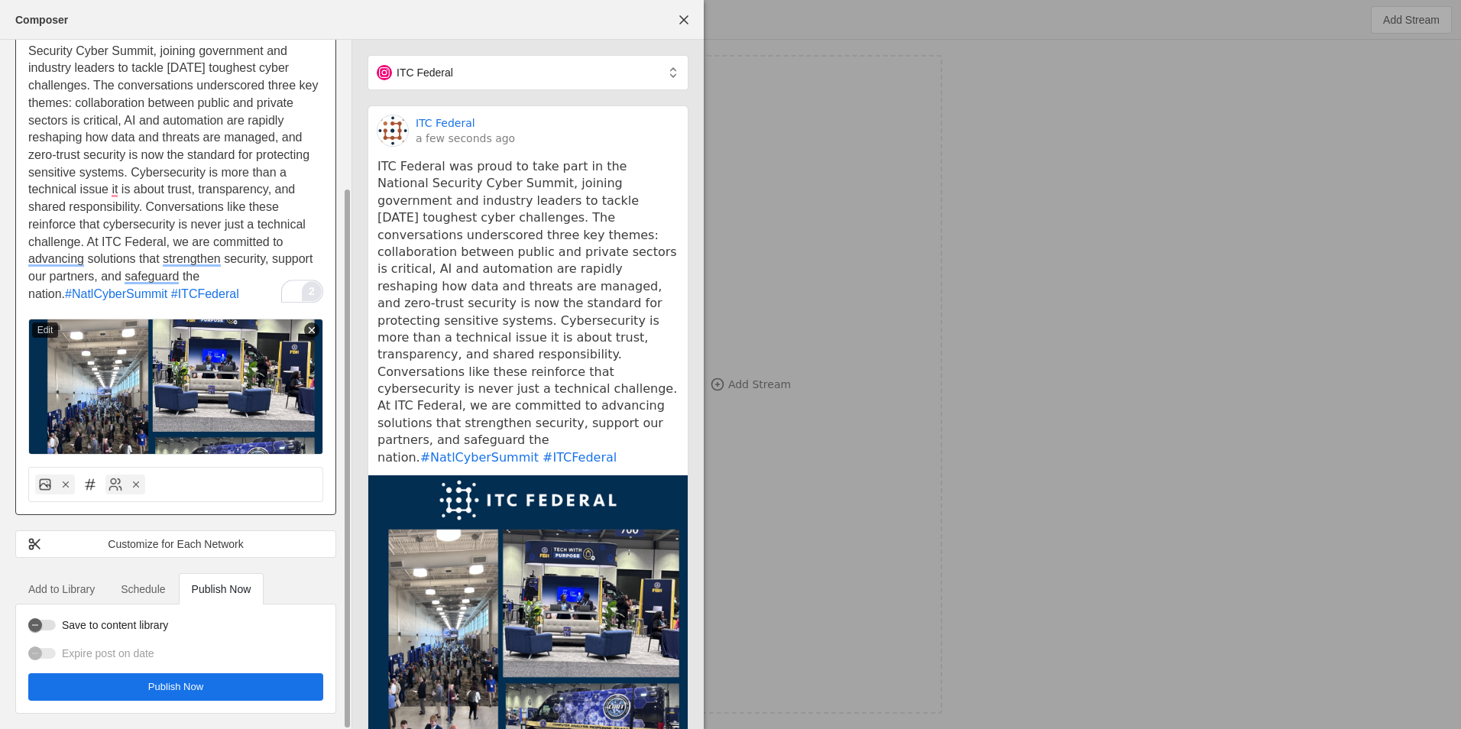
scroll to position [94, 0]
click at [158, 596] on span "Schedule" at bounding box center [143, 589] width 44 height 31
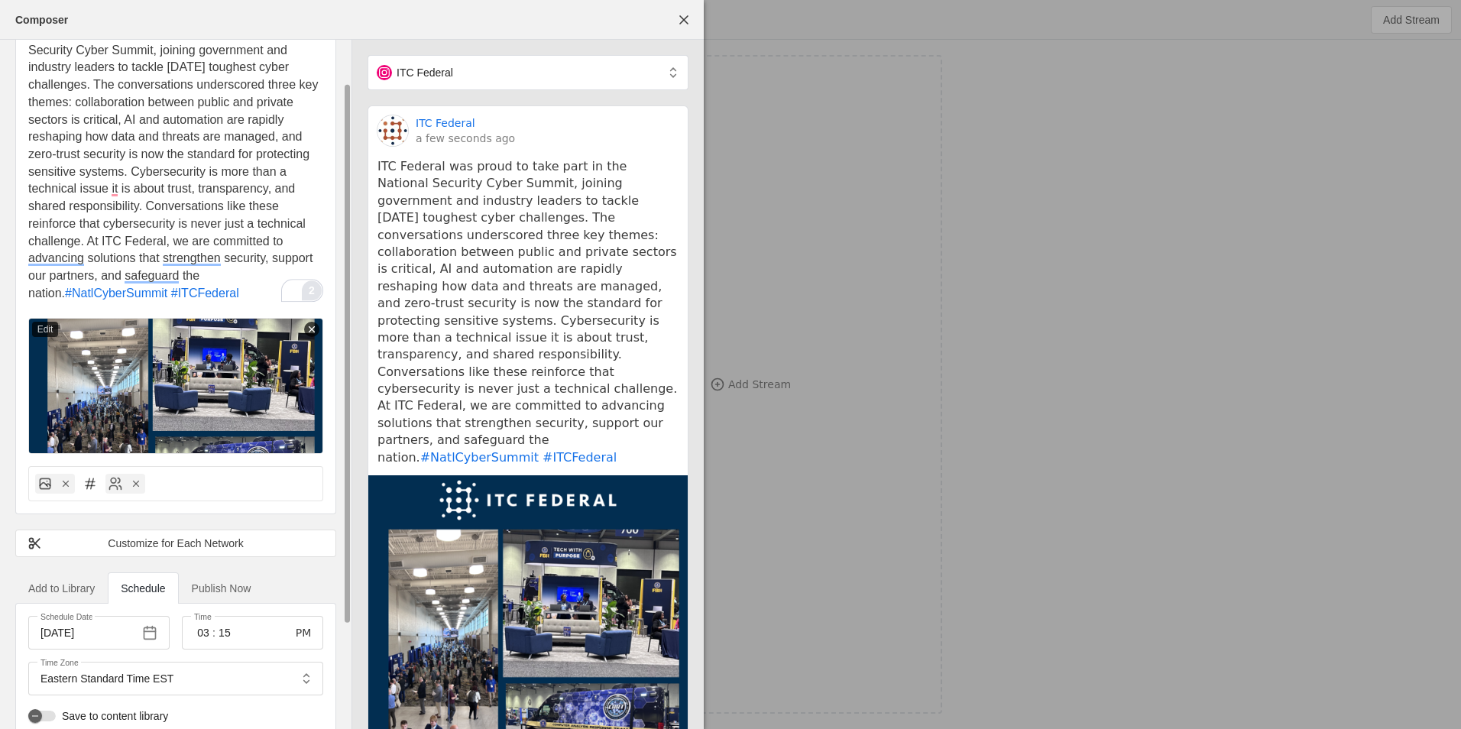
scroll to position [186, 0]
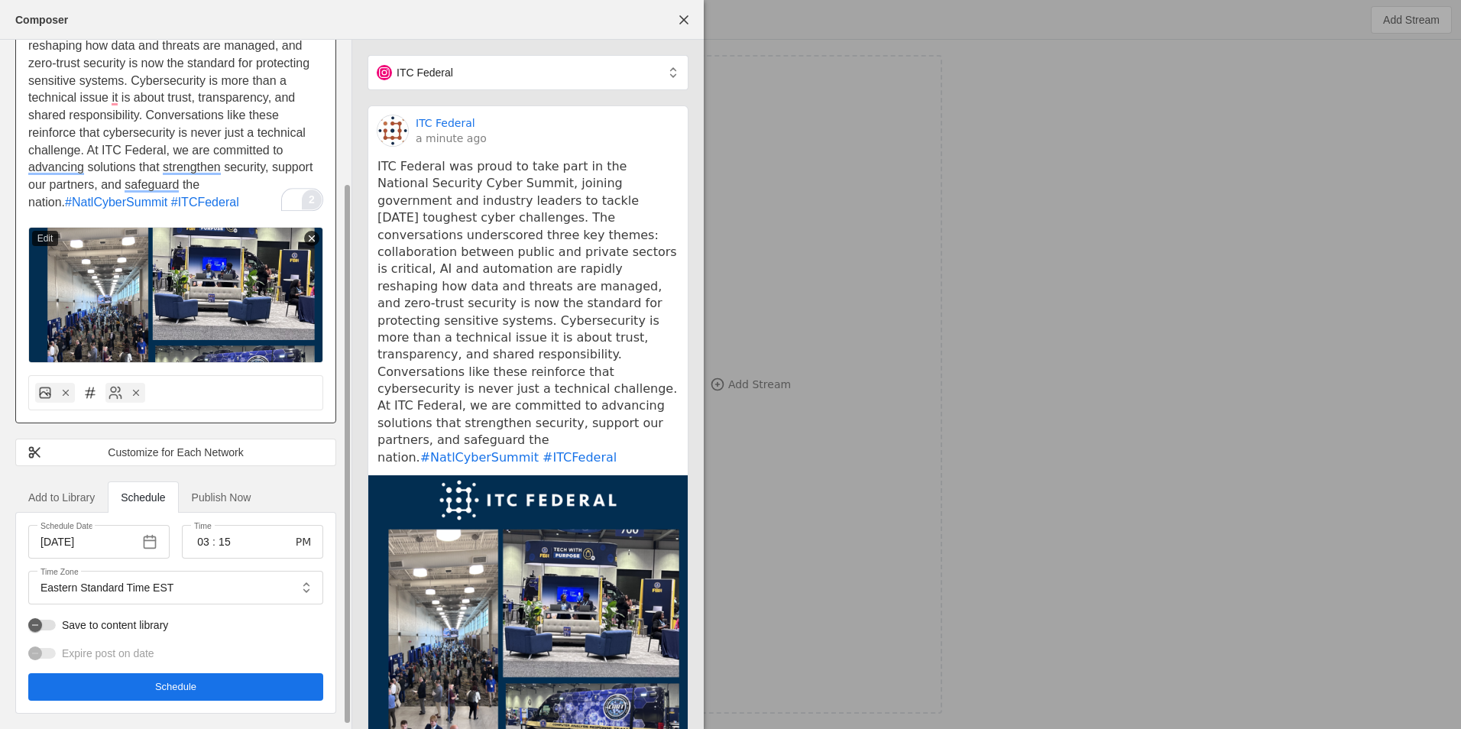
drag, startPoint x: 184, startPoint y: 686, endPoint x: 221, endPoint y: 135, distance: 551.5
click at [222, 143] on div "itc federal itc federal ITC Federal was proud to take part in the National Secu…" at bounding box center [176, 292] width 352 height 874
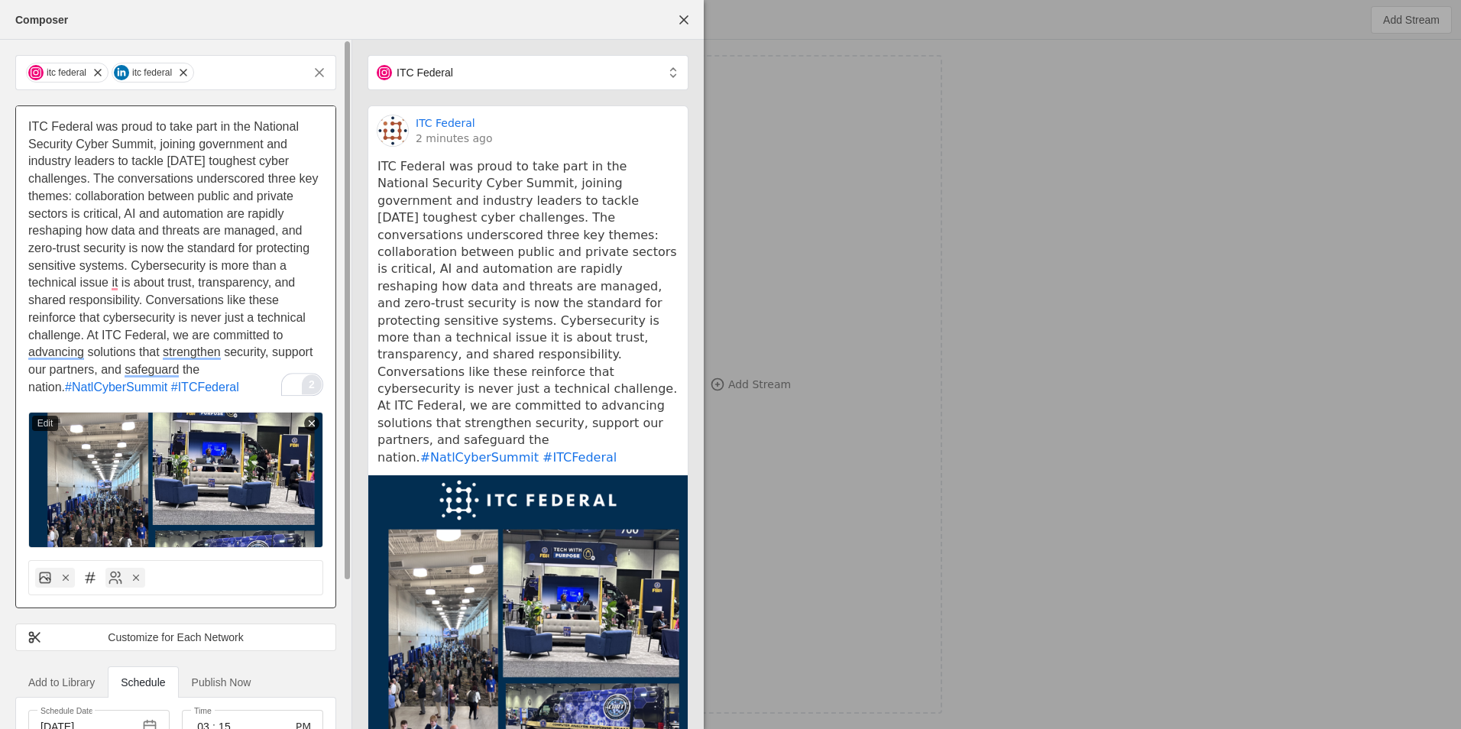
click at [238, 229] on span "ITC Federal was proud to take part in the National Security Cyber Summit, joini…" at bounding box center [174, 257] width 293 height 274
click at [75, 347] on span "ITC Federal was proud to take part in the National Security Cyber Summit, joini…" at bounding box center [174, 257] width 293 height 274
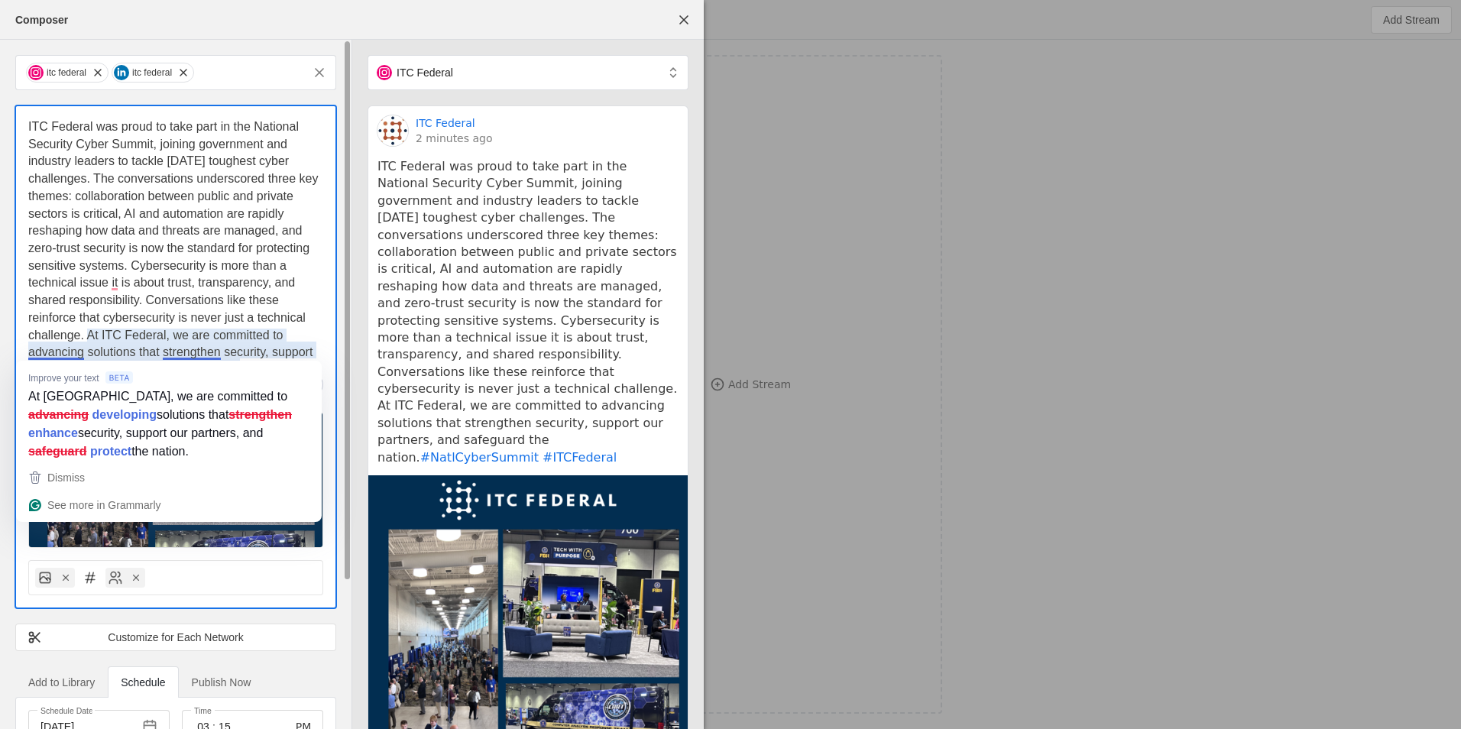
click at [208, 284] on span "ITC Federal was proud to take part in the National Security Cyber Summit, joini…" at bounding box center [174, 257] width 293 height 274
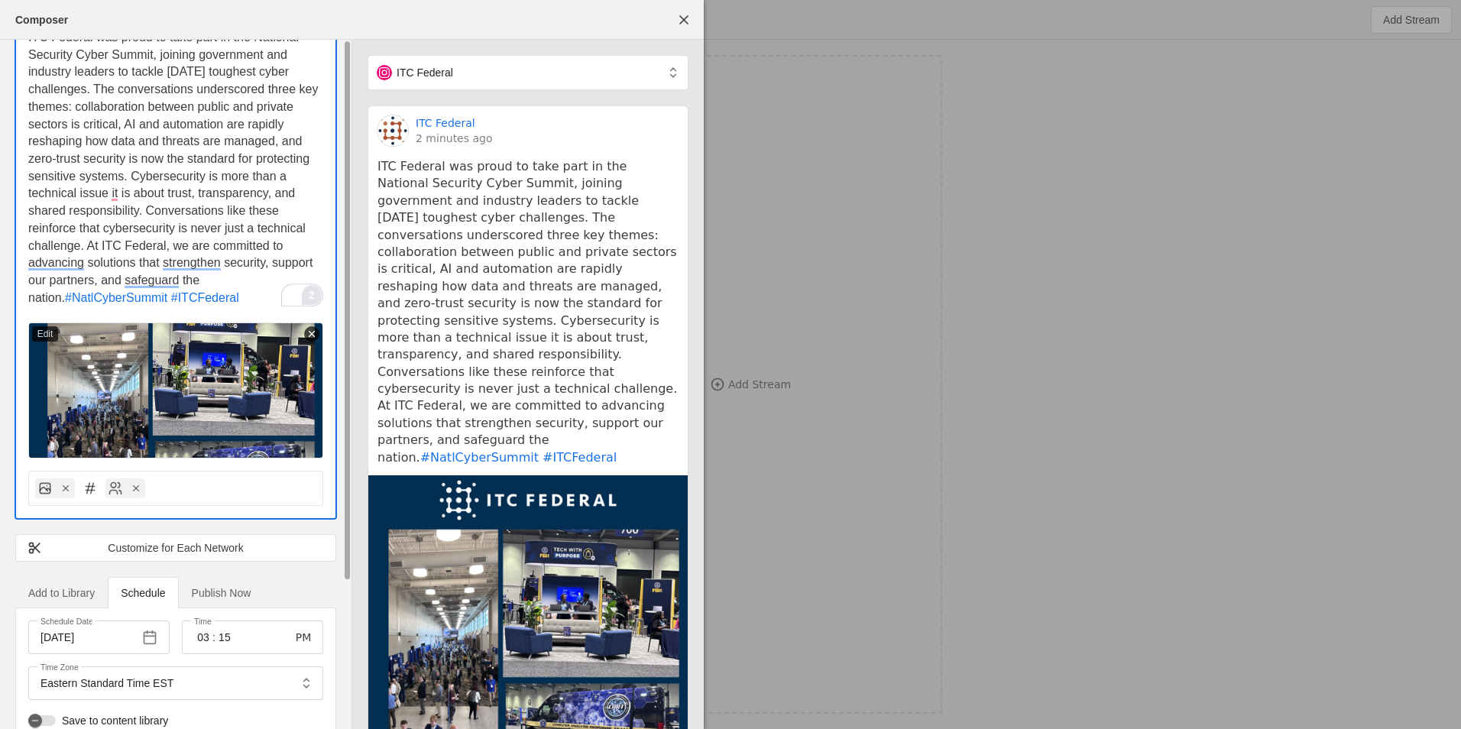
scroll to position [186, 0]
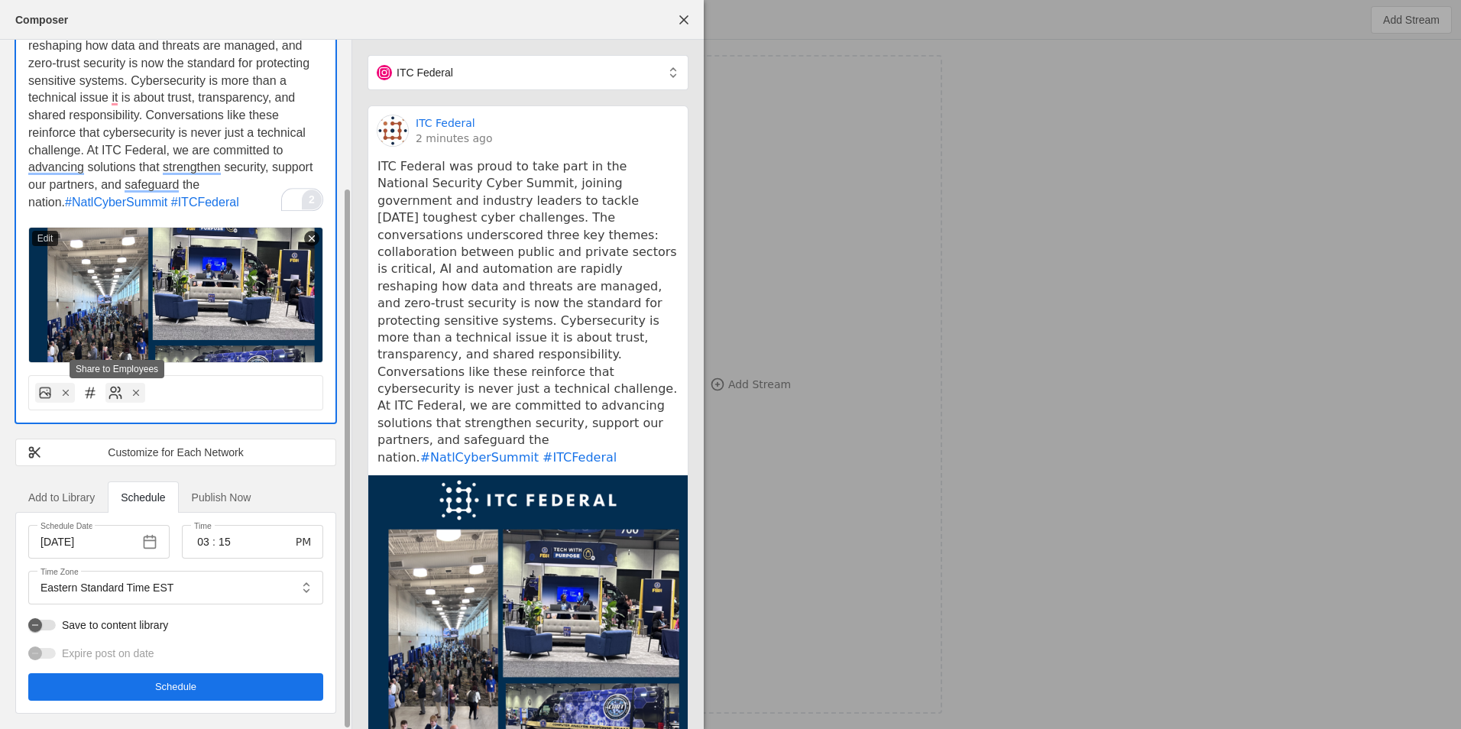
click at [111, 387] on icon at bounding box center [115, 392] width 15 height 15
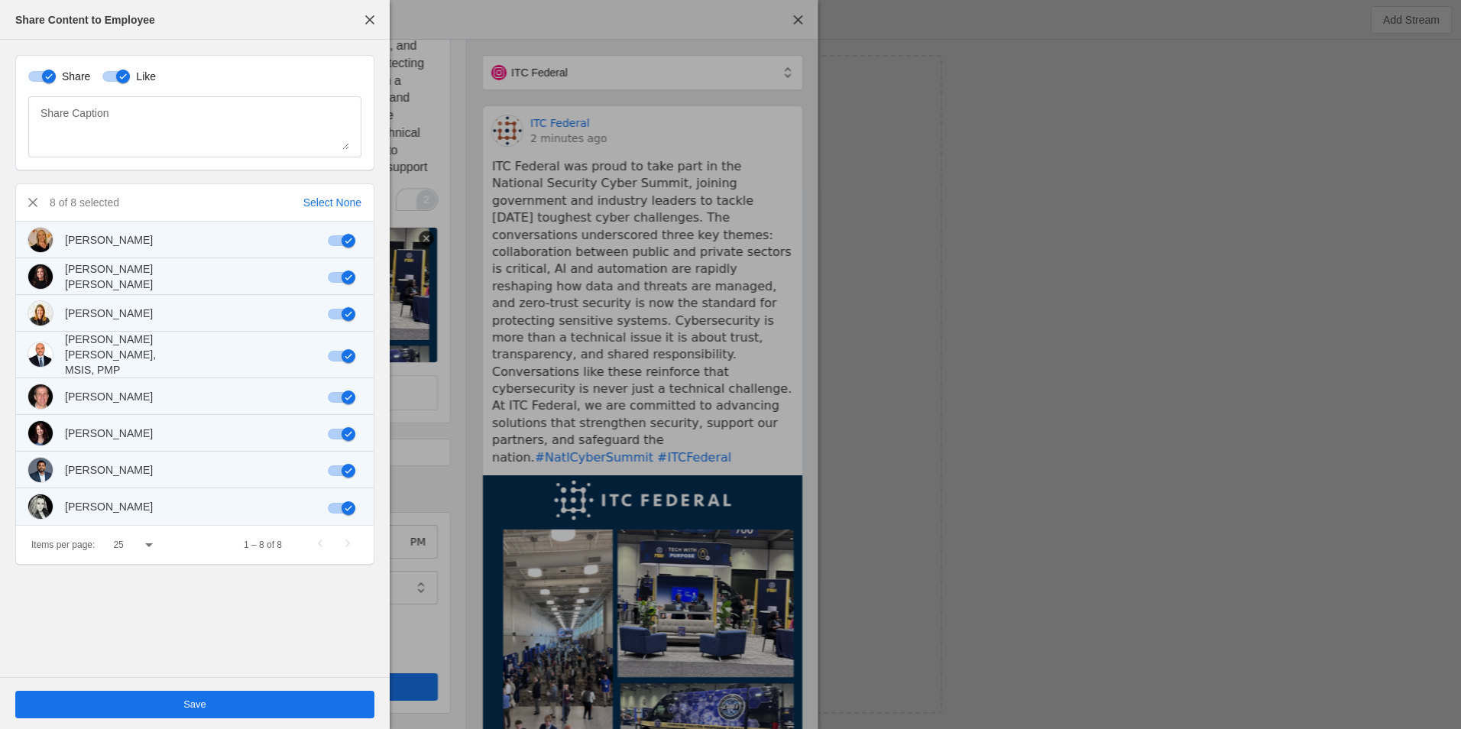
click at [274, 705] on span "undefined" at bounding box center [194, 705] width 359 height 28
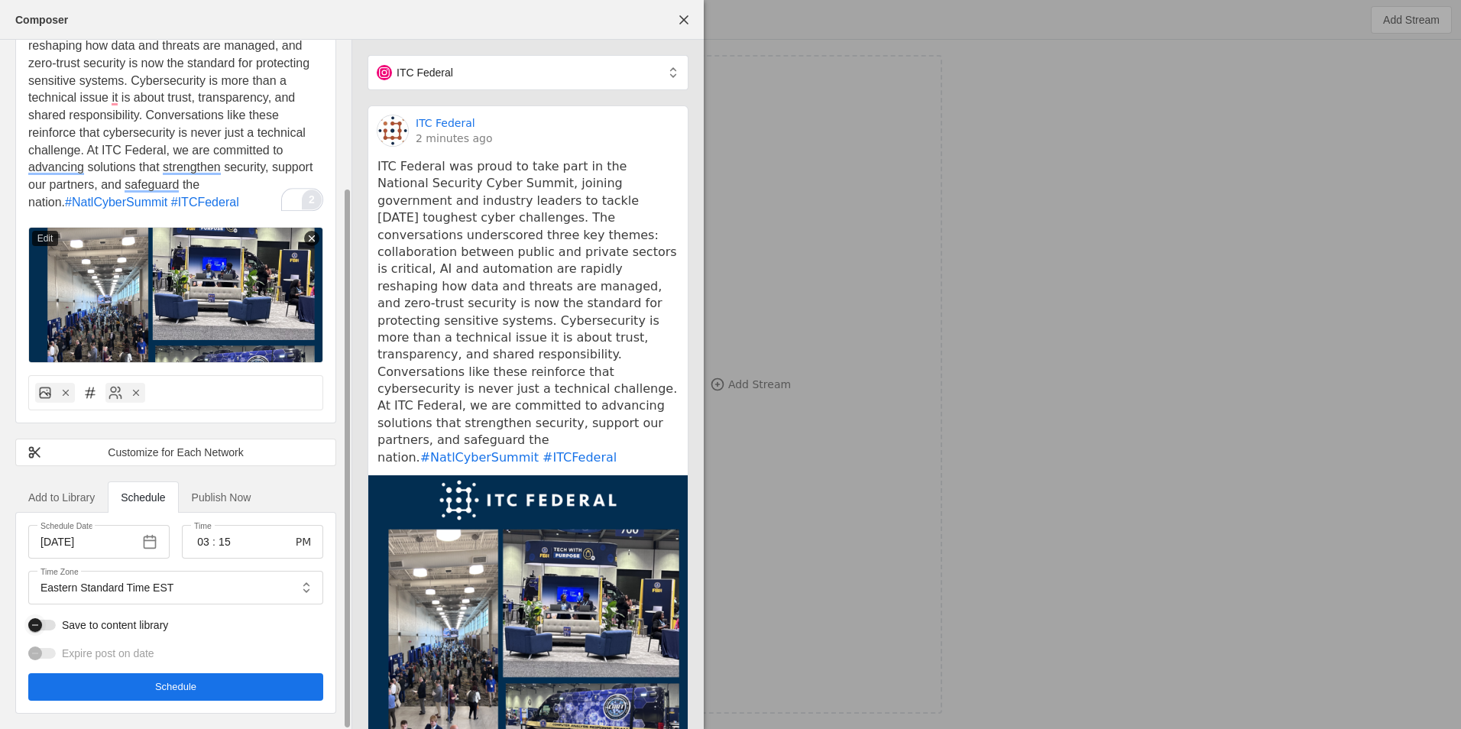
click at [54, 625] on div "button" at bounding box center [42, 625] width 28 height 11
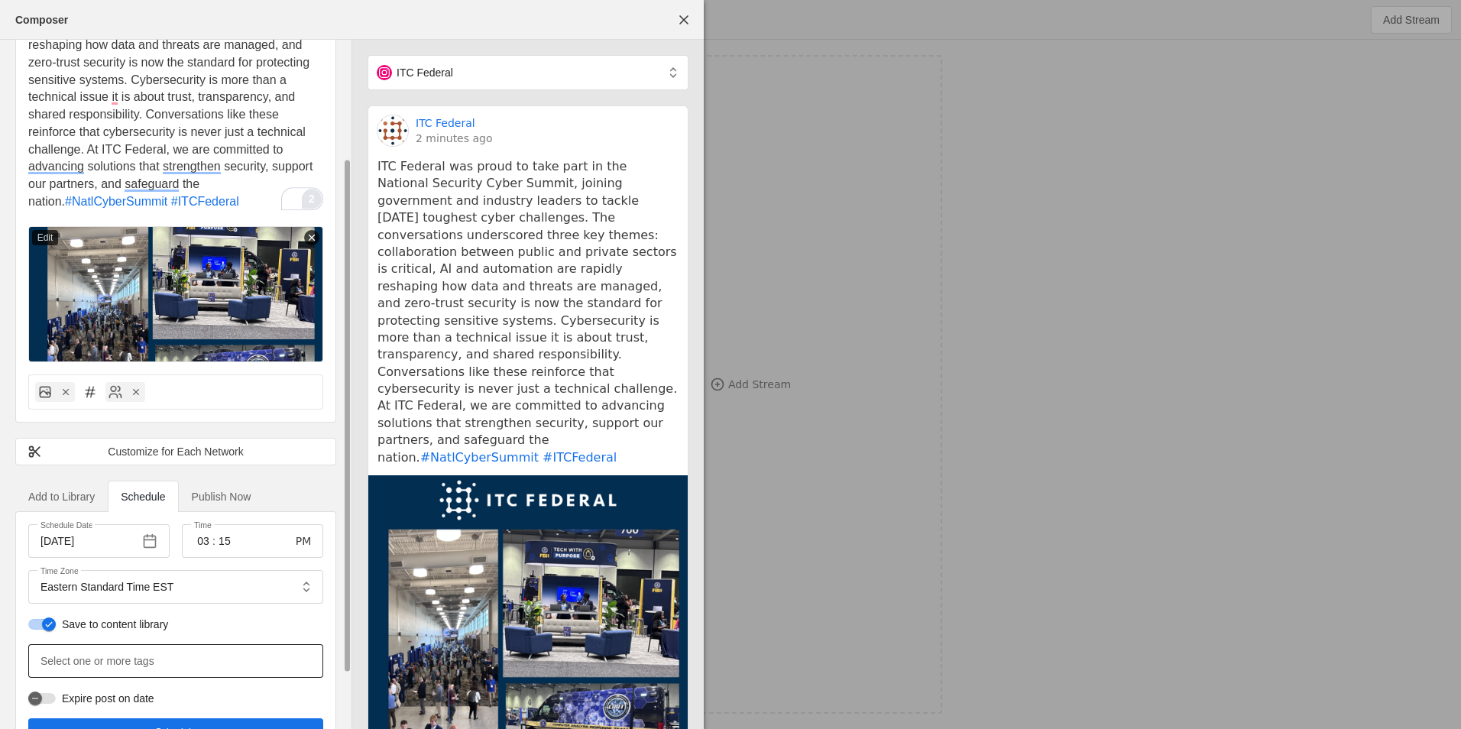
click at [98, 660] on mat-label "Select one or more tags" at bounding box center [98, 661] width 114 height 18
click at [98, 660] on input "Select one or more tags" at bounding box center [108, 661] width 134 height 18
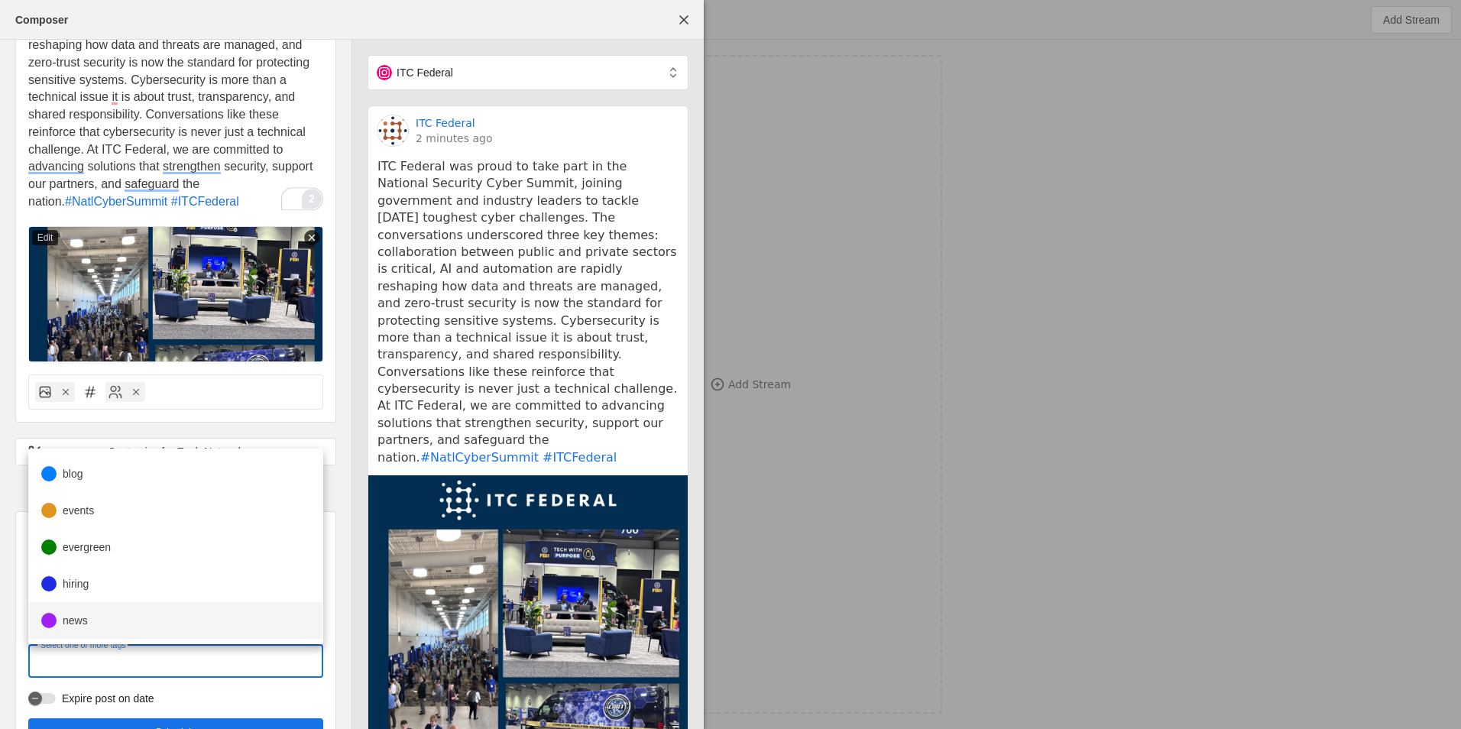
click at [81, 611] on mat-option "news" at bounding box center [175, 620] width 293 height 37
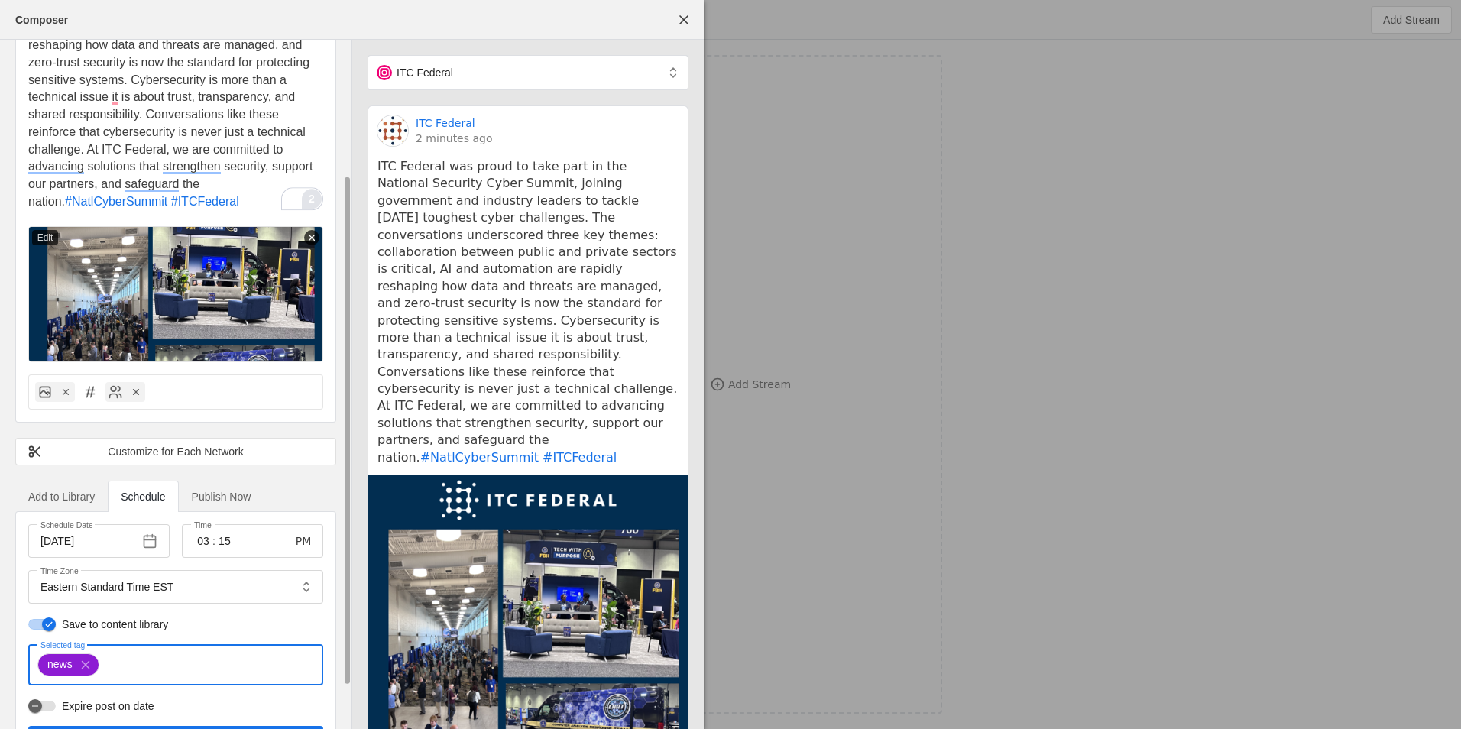
click at [122, 653] on div "news" at bounding box center [136, 665] width 205 height 26
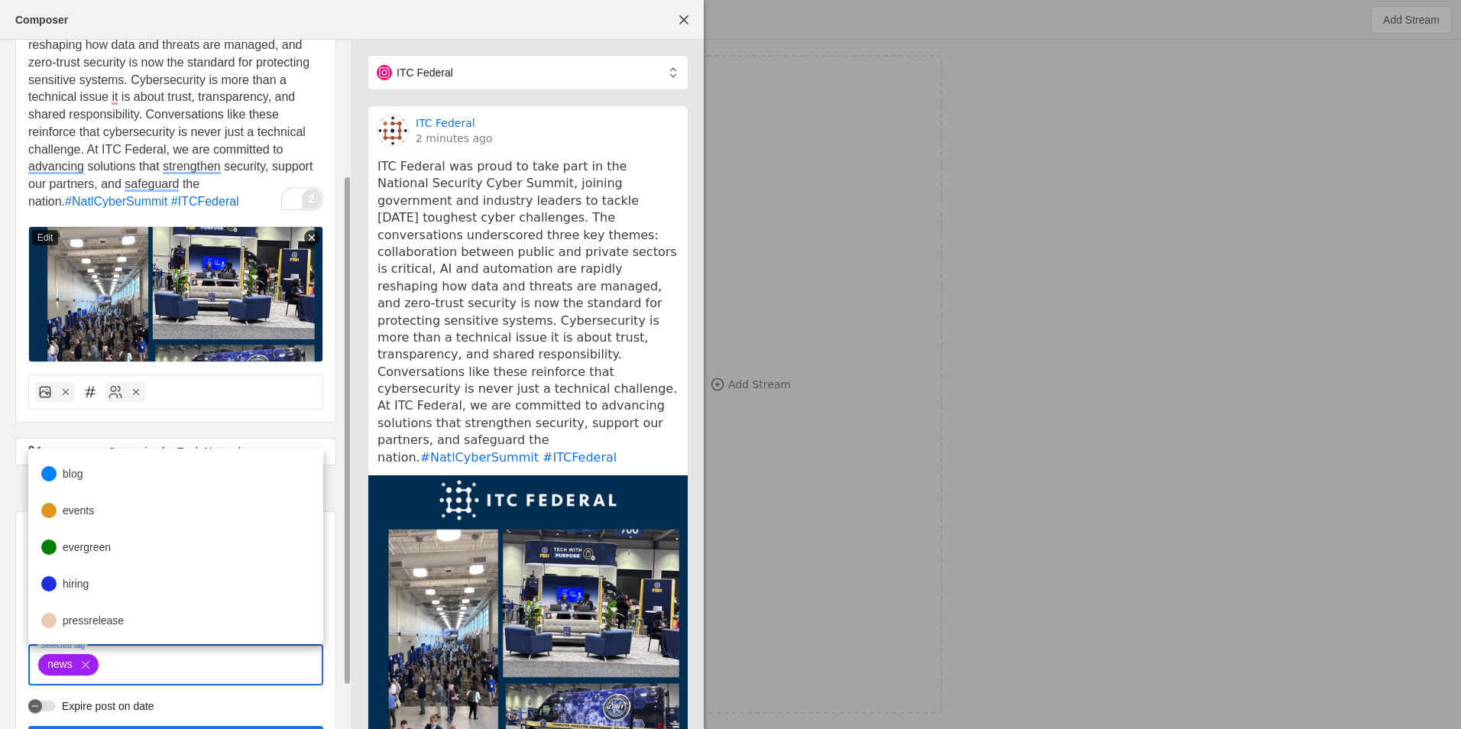
click at [125, 660] on input "Selected tag" at bounding box center [172, 665] width 134 height 18
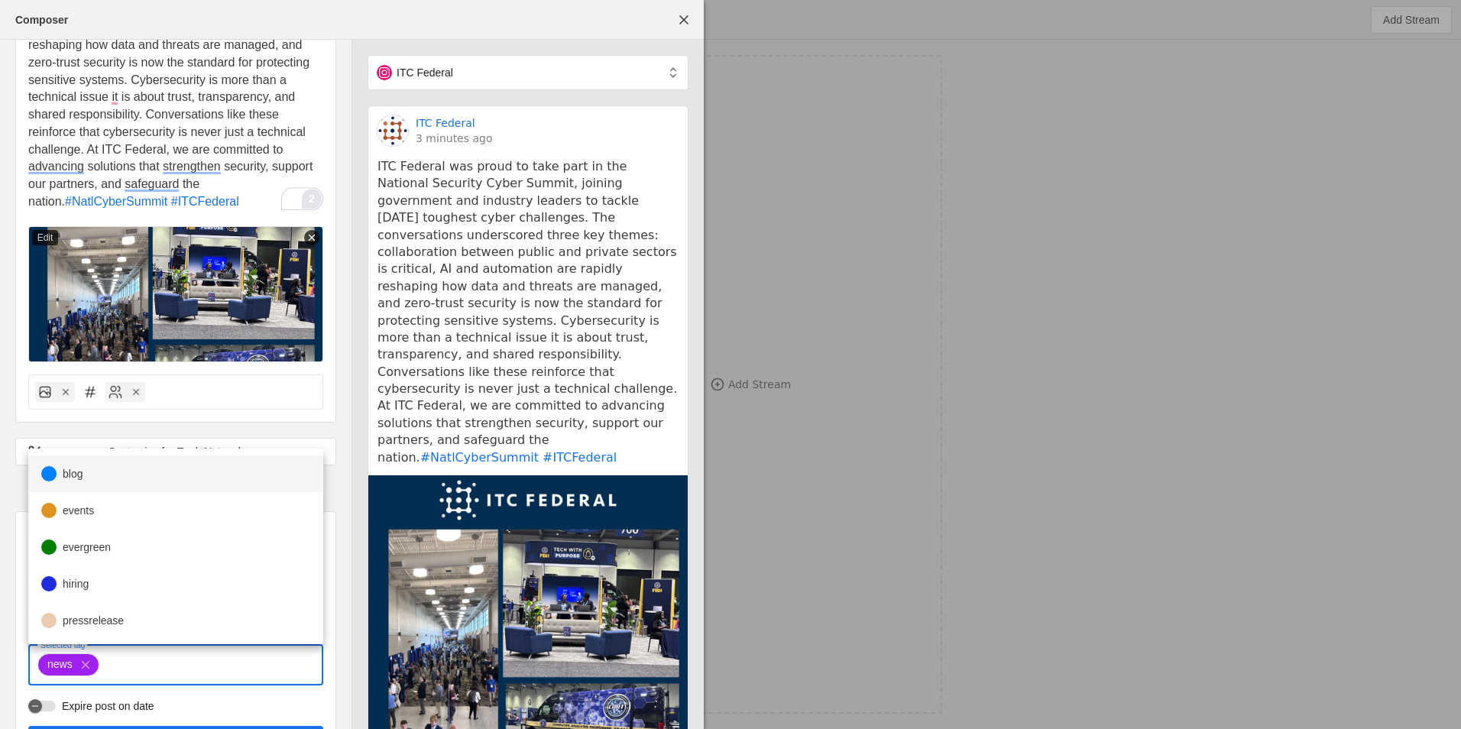
click at [118, 487] on mat-option "blog" at bounding box center [175, 473] width 293 height 37
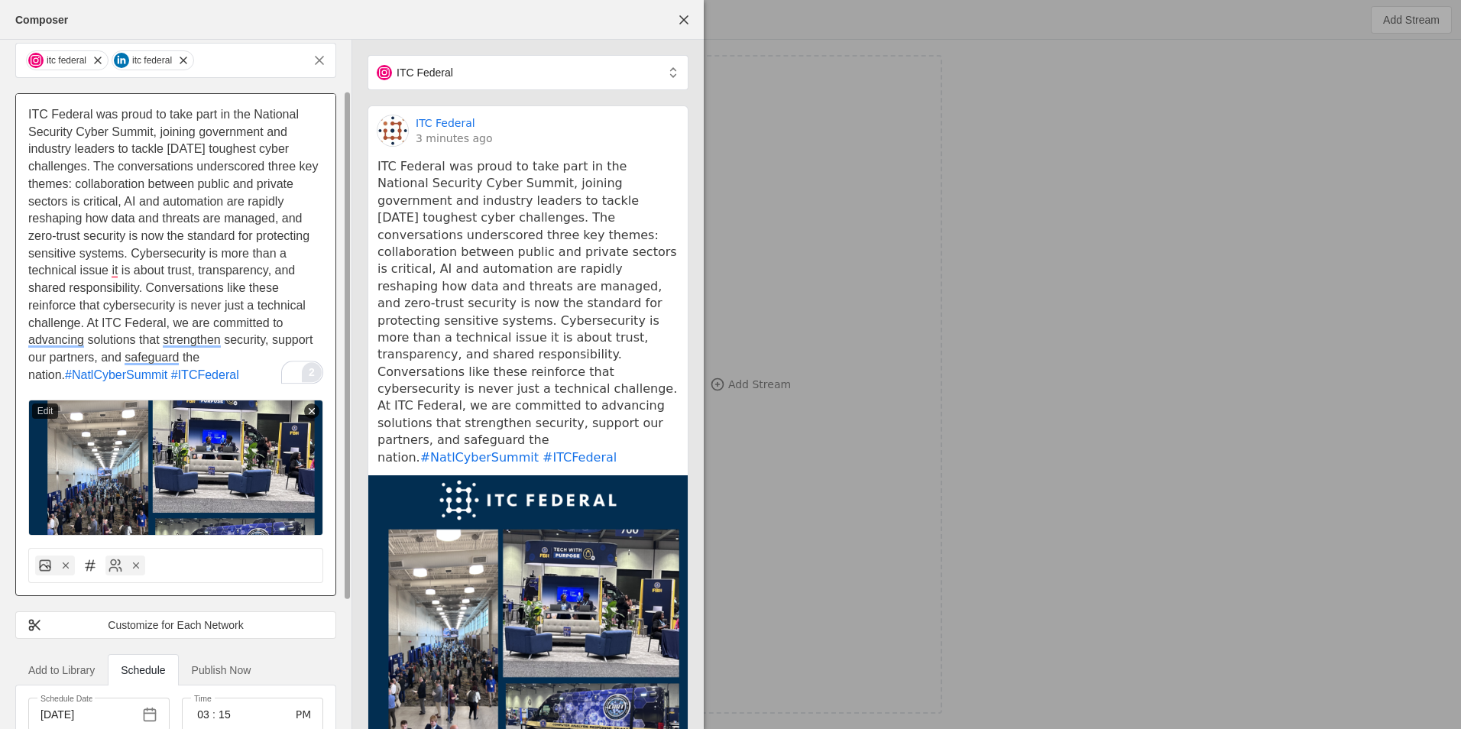
scroll to position [0, 0]
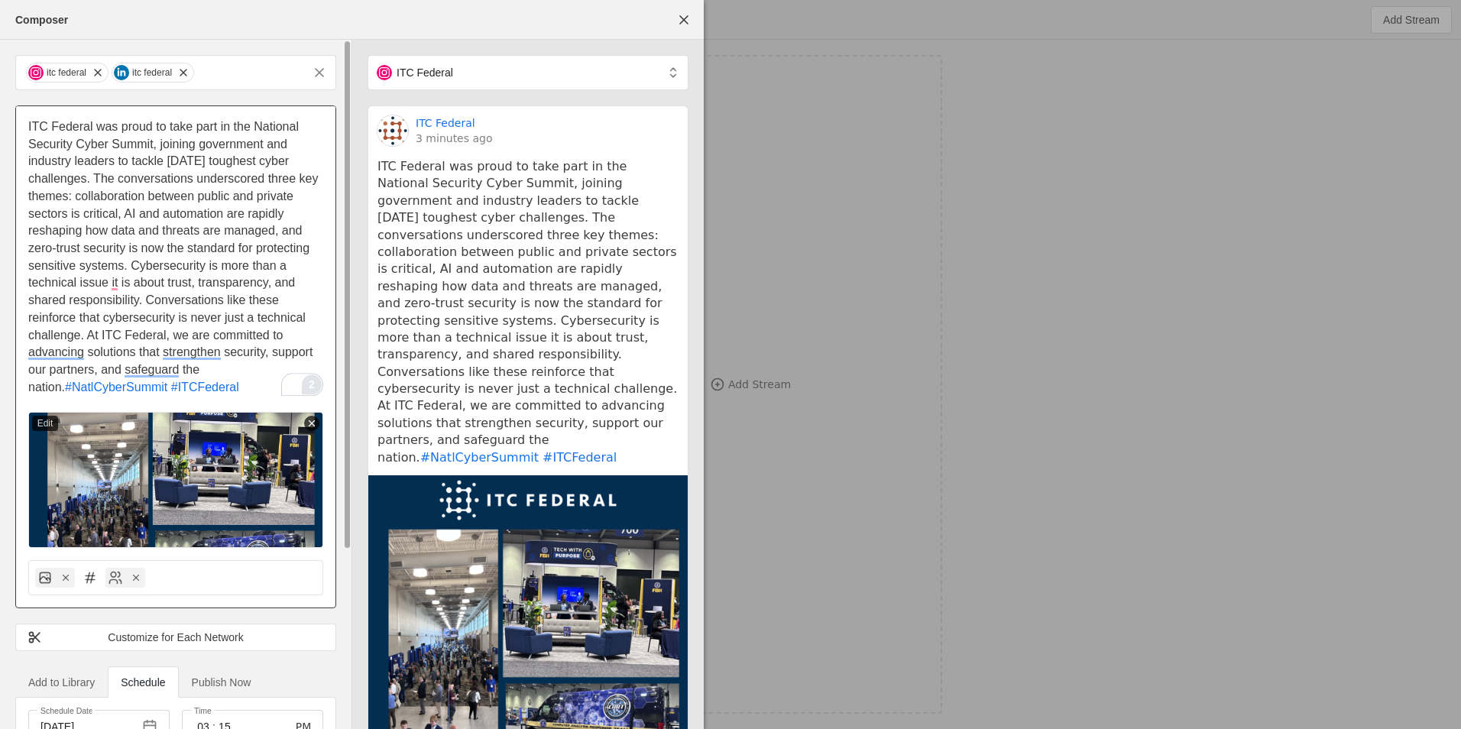
click at [67, 129] on span "ITC Federal was proud to take part in the National Security Cyber Summit, joini…" at bounding box center [174, 257] width 293 height 274
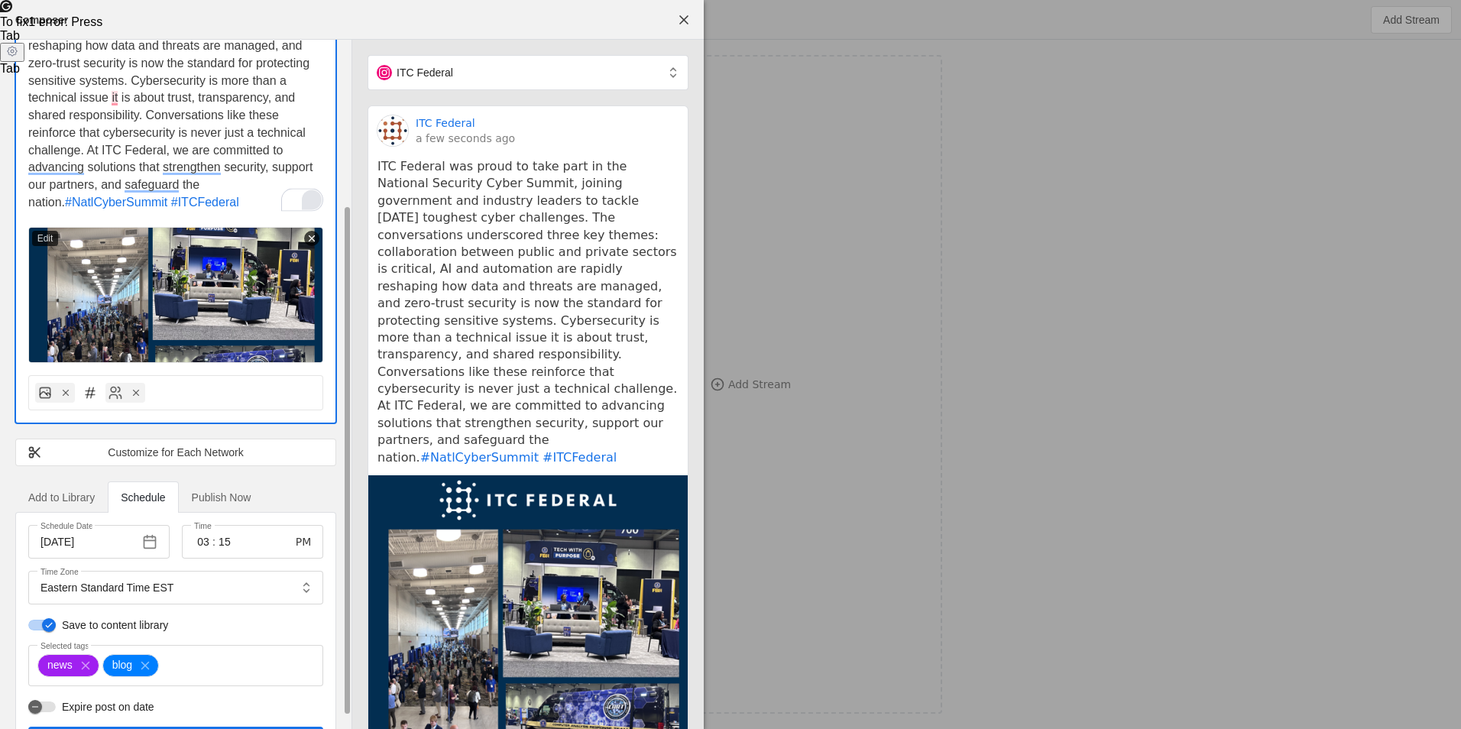
scroll to position [239, 0]
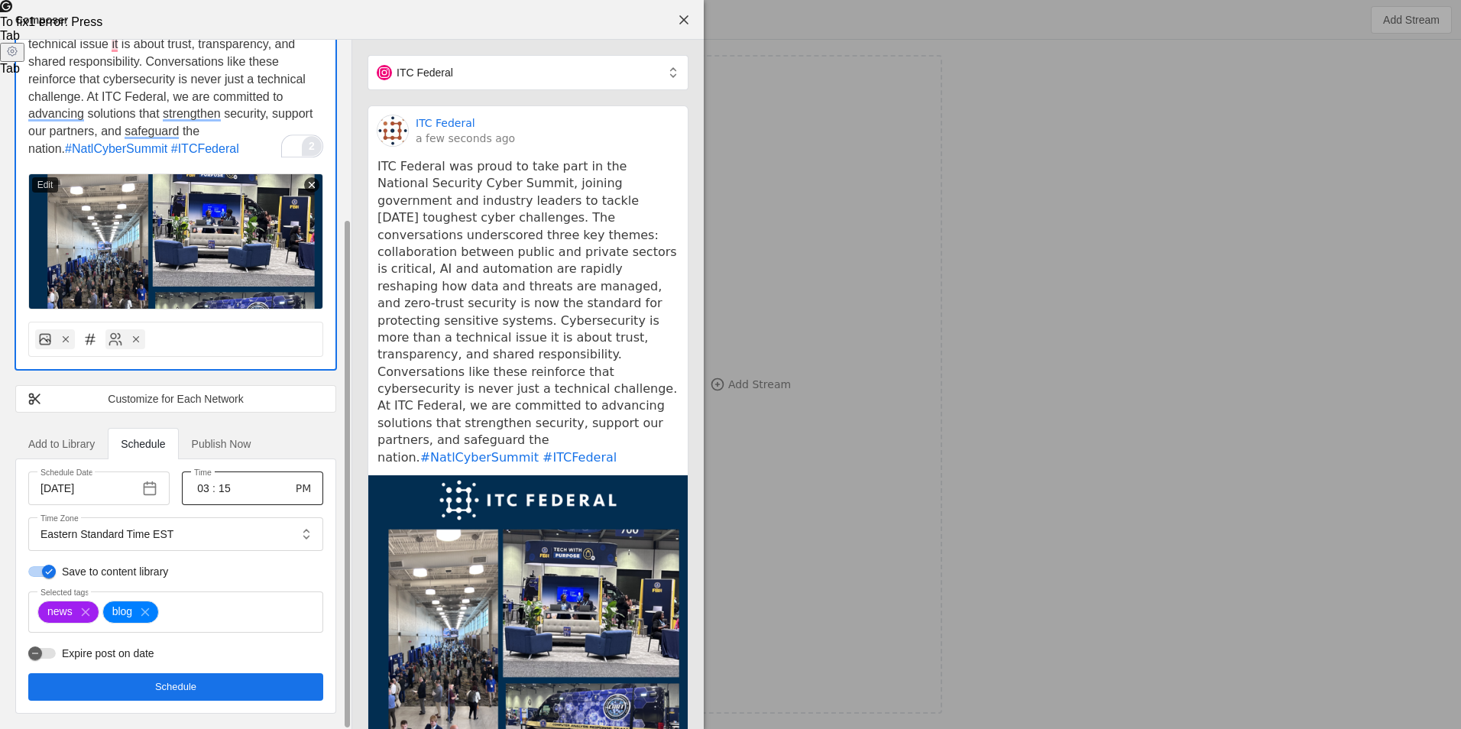
drag, startPoint x: 227, startPoint y: 693, endPoint x: 235, endPoint y: 492, distance: 201.1
click at [249, 507] on div "Schedule Date [DATE] Time 03 : 15 PM Time Zone Eastern Standard Time EST Save t…" at bounding box center [175, 587] width 295 height 230
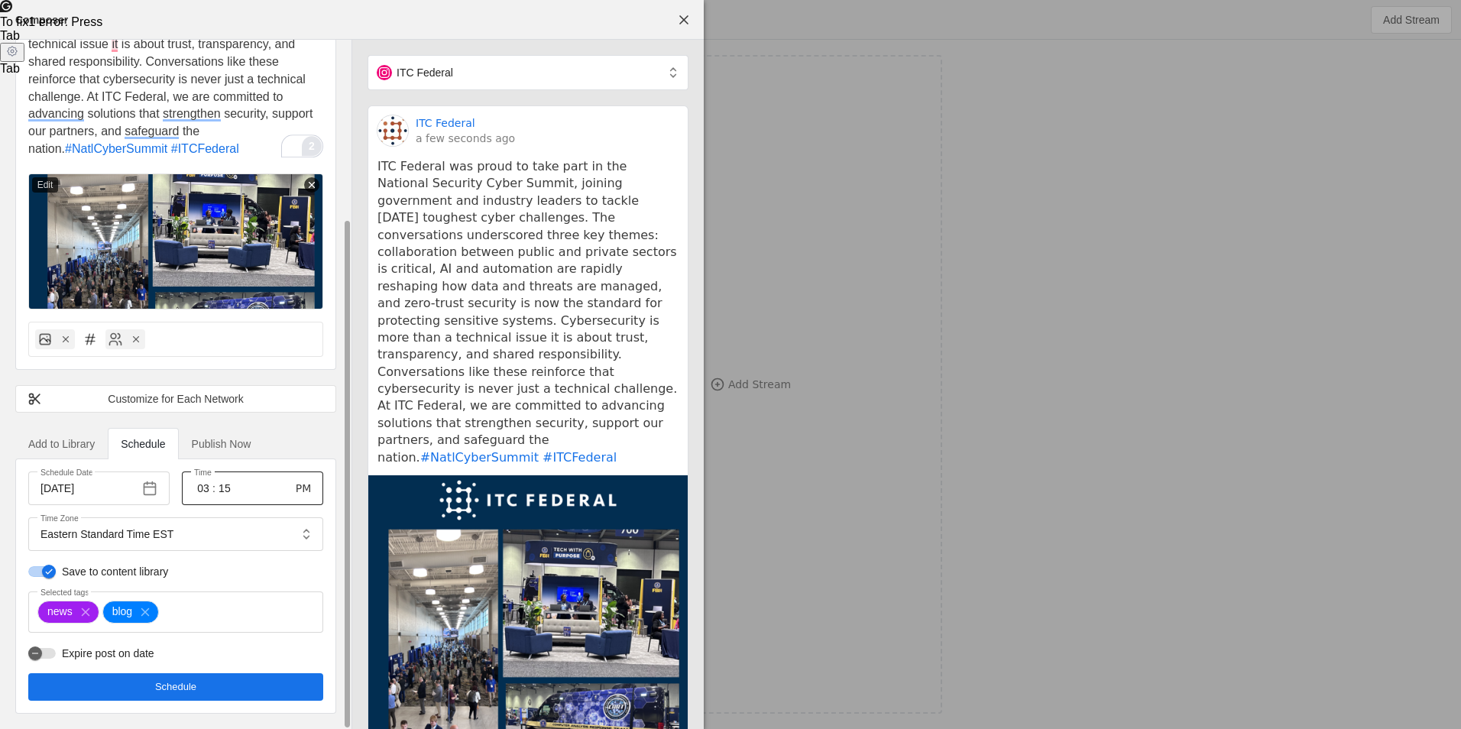
click at [221, 491] on input "15" at bounding box center [225, 488] width 18 height 18
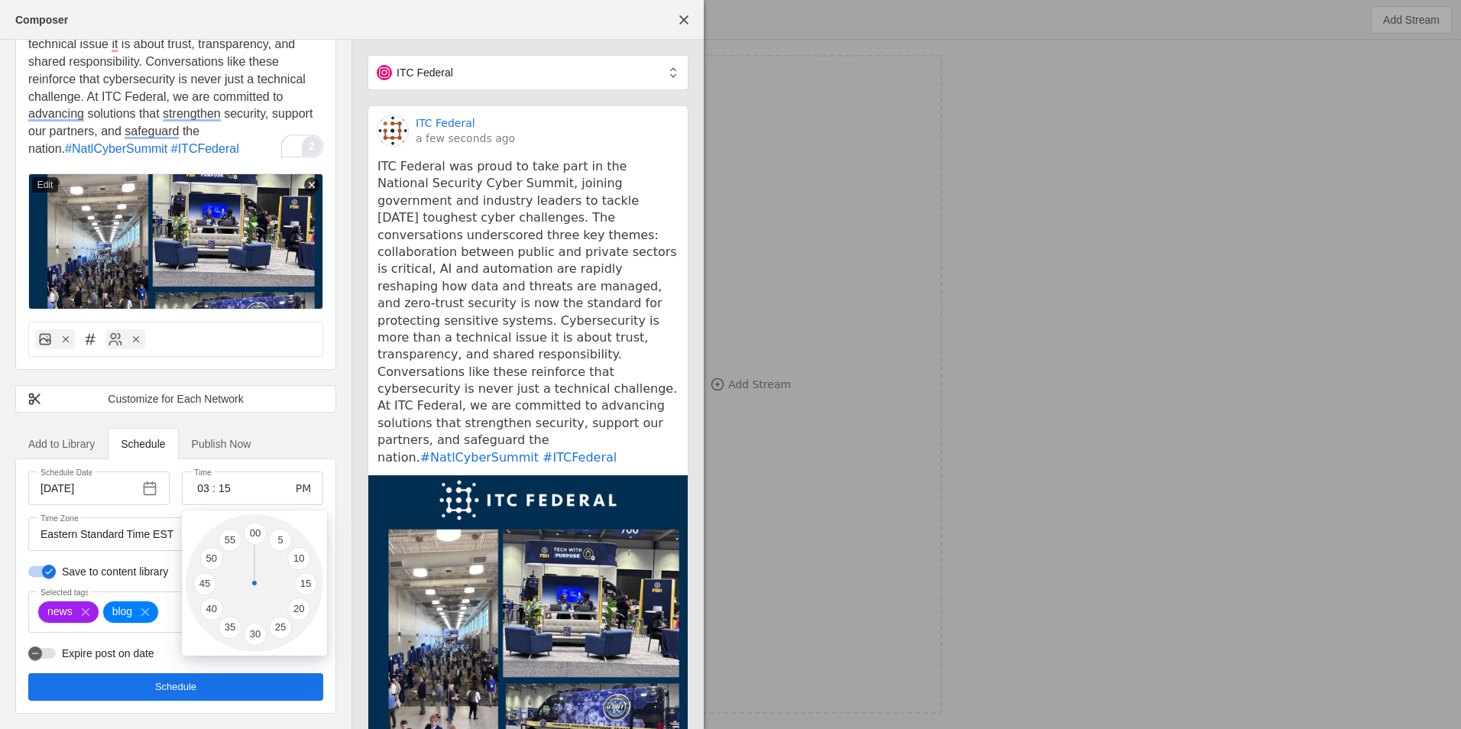
click at [224, 489] on div at bounding box center [730, 364] width 1461 height 729
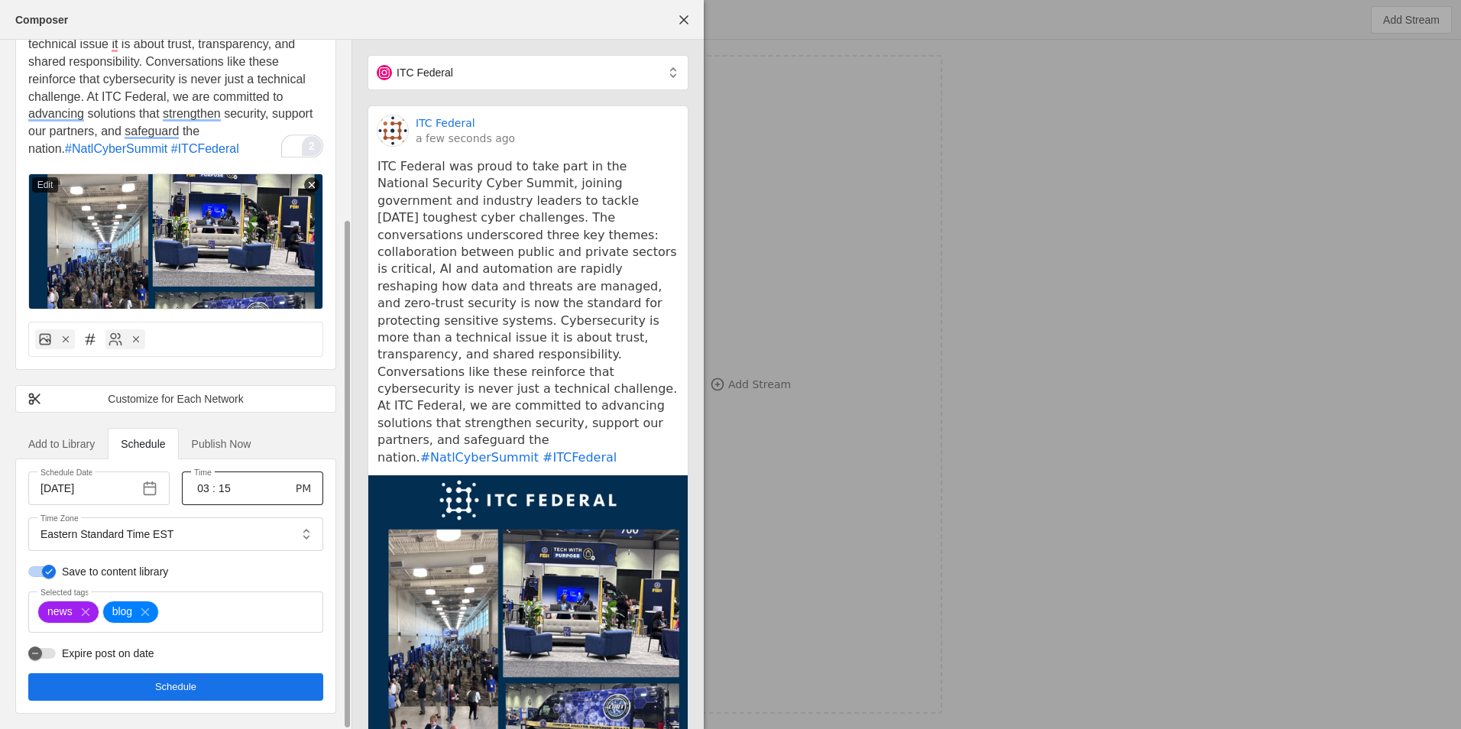
click at [224, 489] on input "15" at bounding box center [225, 488] width 18 height 18
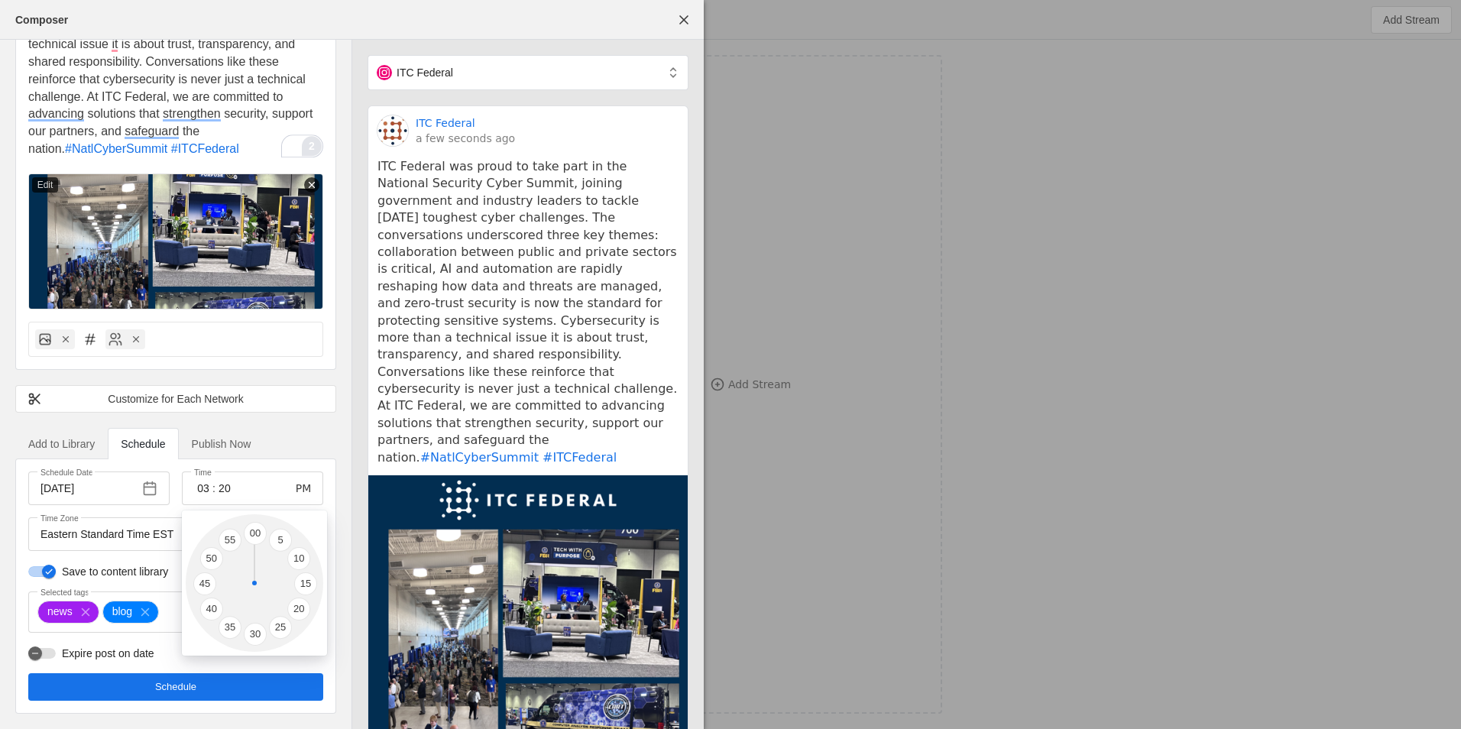
type input "20"
click at [317, 442] on div at bounding box center [730, 364] width 1461 height 729
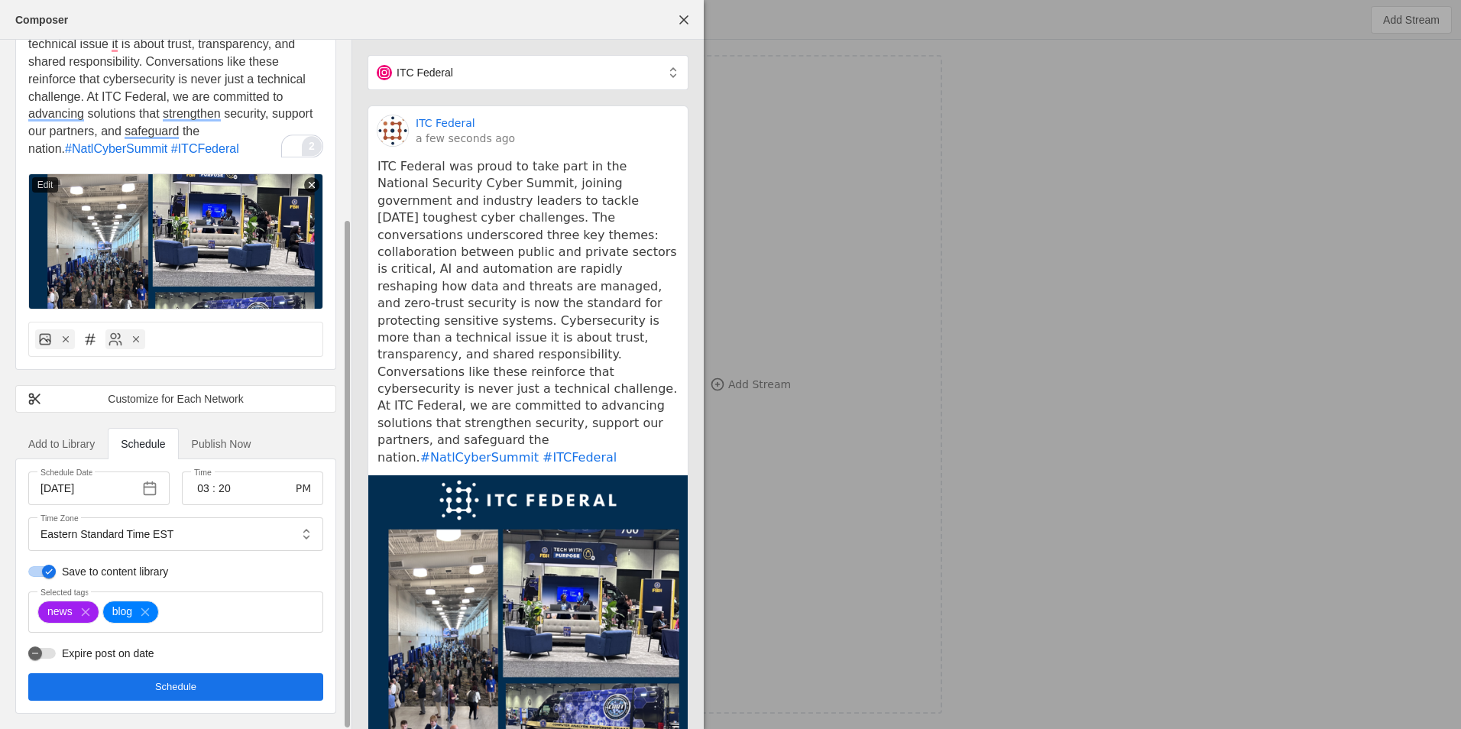
drag, startPoint x: 220, startPoint y: 687, endPoint x: 229, endPoint y: 692, distance: 10.6
click at [229, 696] on span "undefined" at bounding box center [175, 687] width 295 height 28
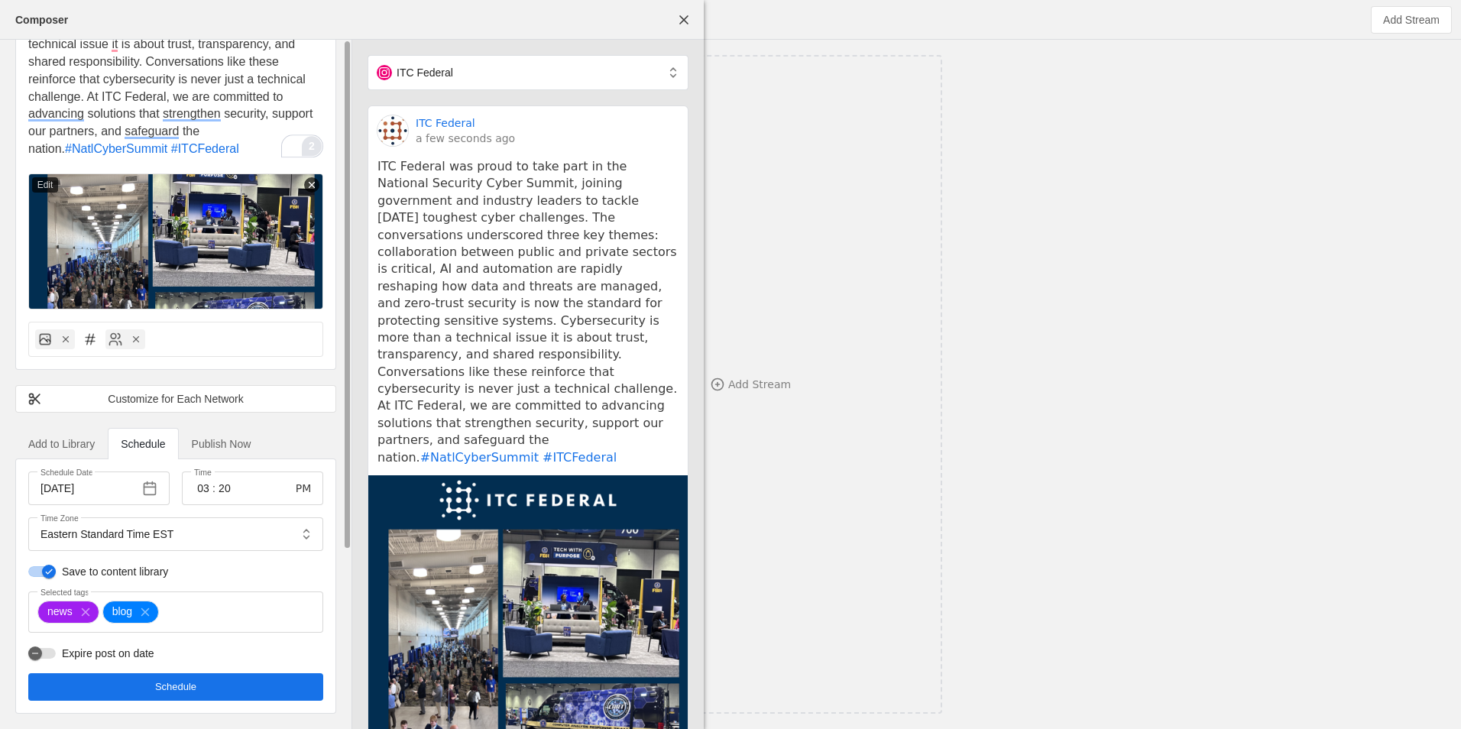
scroll to position [0, 0]
